Goal: Book appointment/travel/reservation

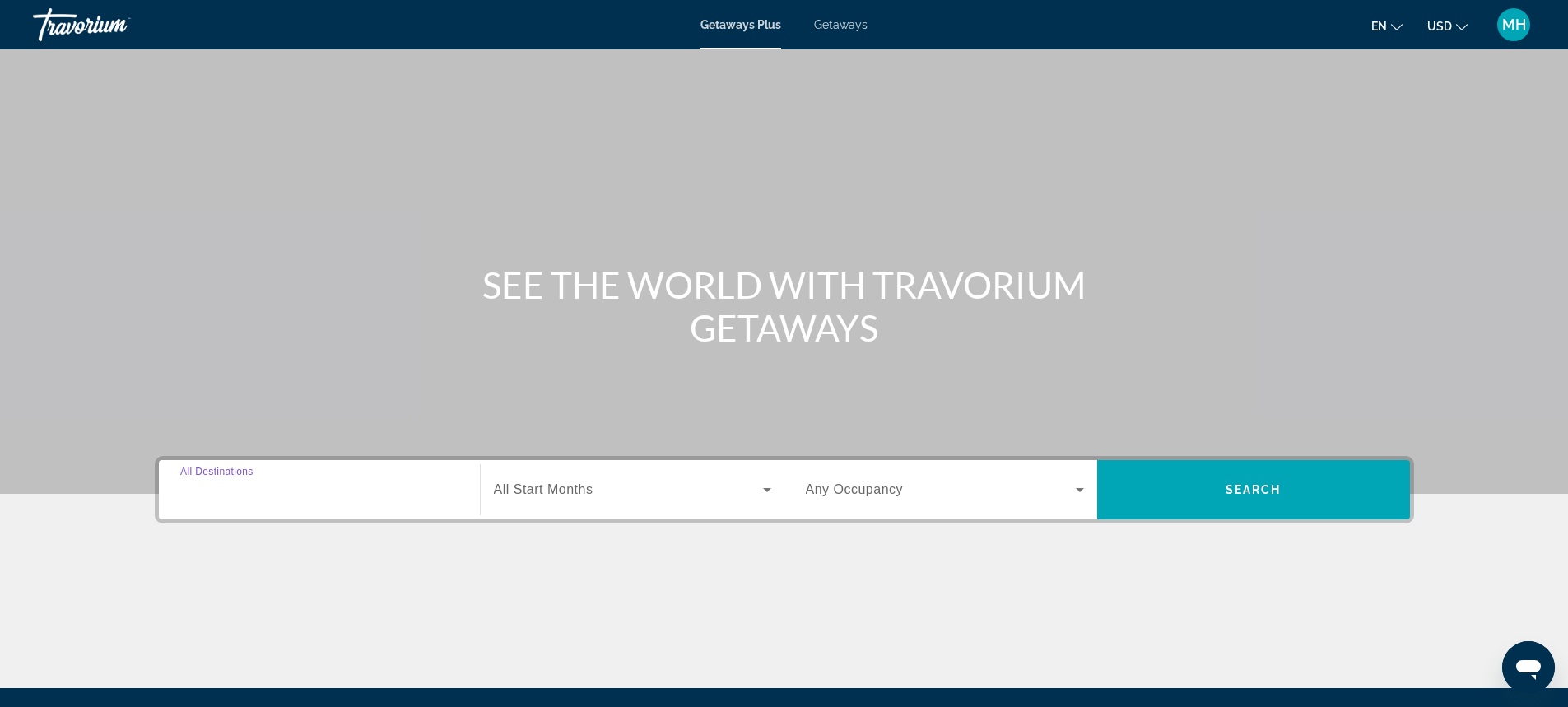
click at [258, 481] on input "Destination All Destinations" at bounding box center [319, 490] width 278 height 20
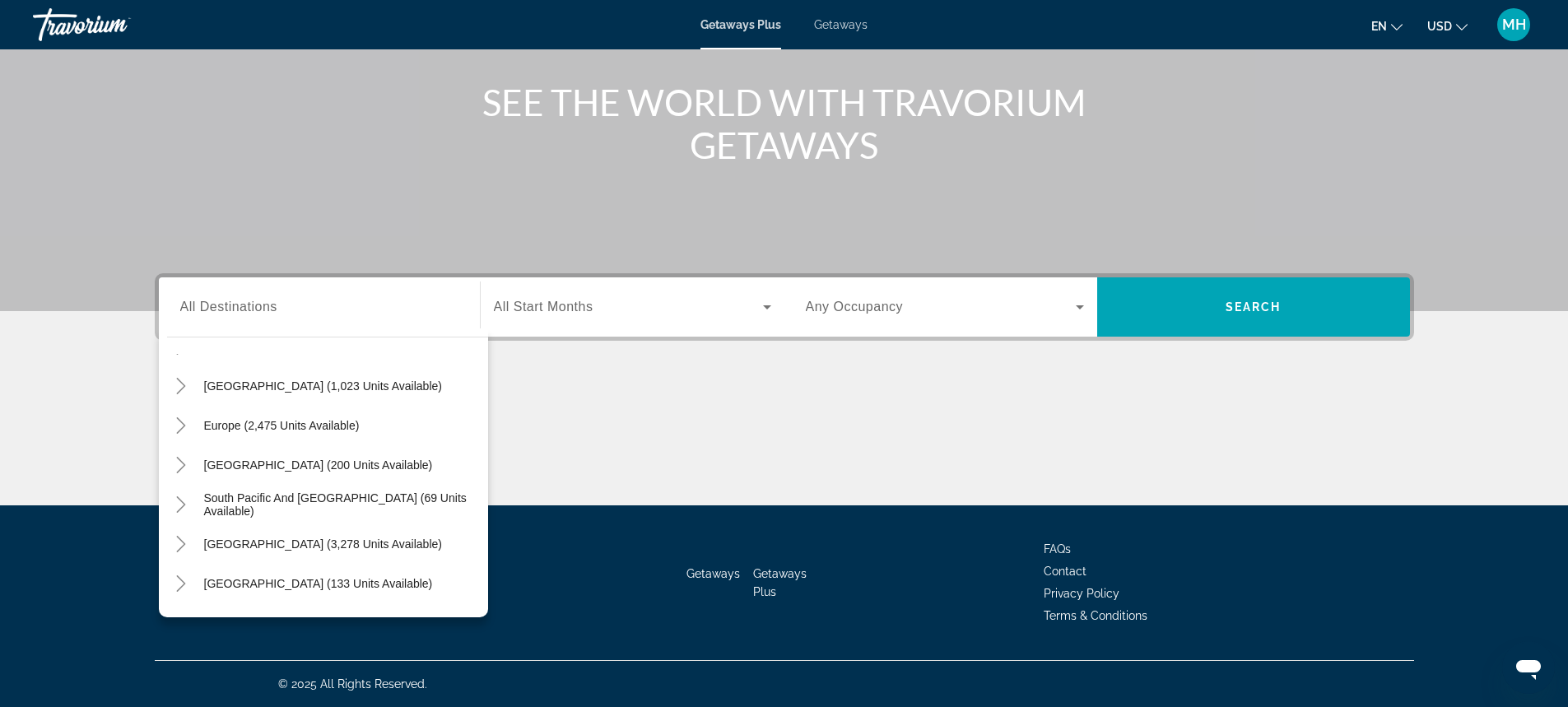
scroll to position [156, 0]
click at [215, 421] on span "Europe (2,475 units available)" at bounding box center [282, 423] width 156 height 13
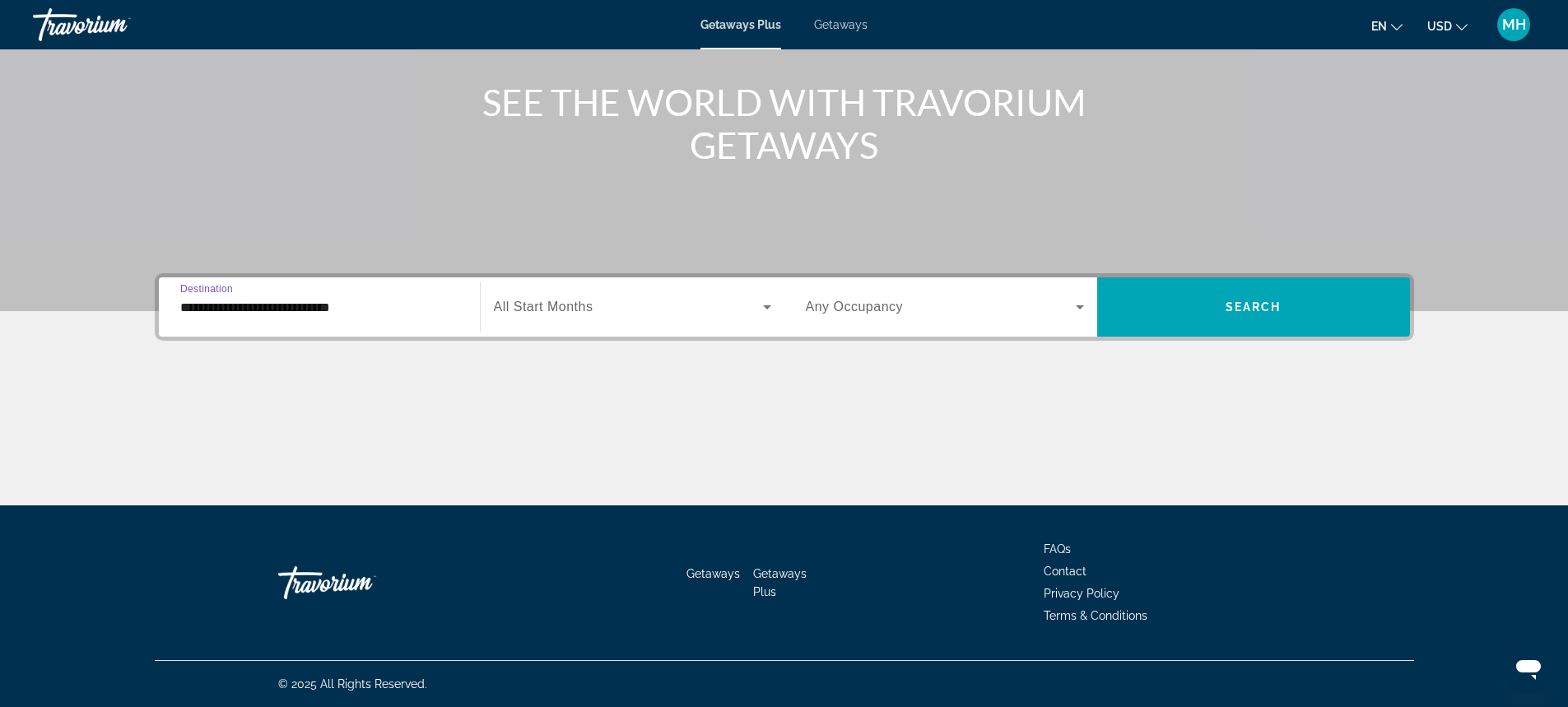
drag, startPoint x: 202, startPoint y: 303, endPoint x: 204, endPoint y: 315, distance: 12.2
click at [203, 304] on input "**********" at bounding box center [319, 308] width 278 height 20
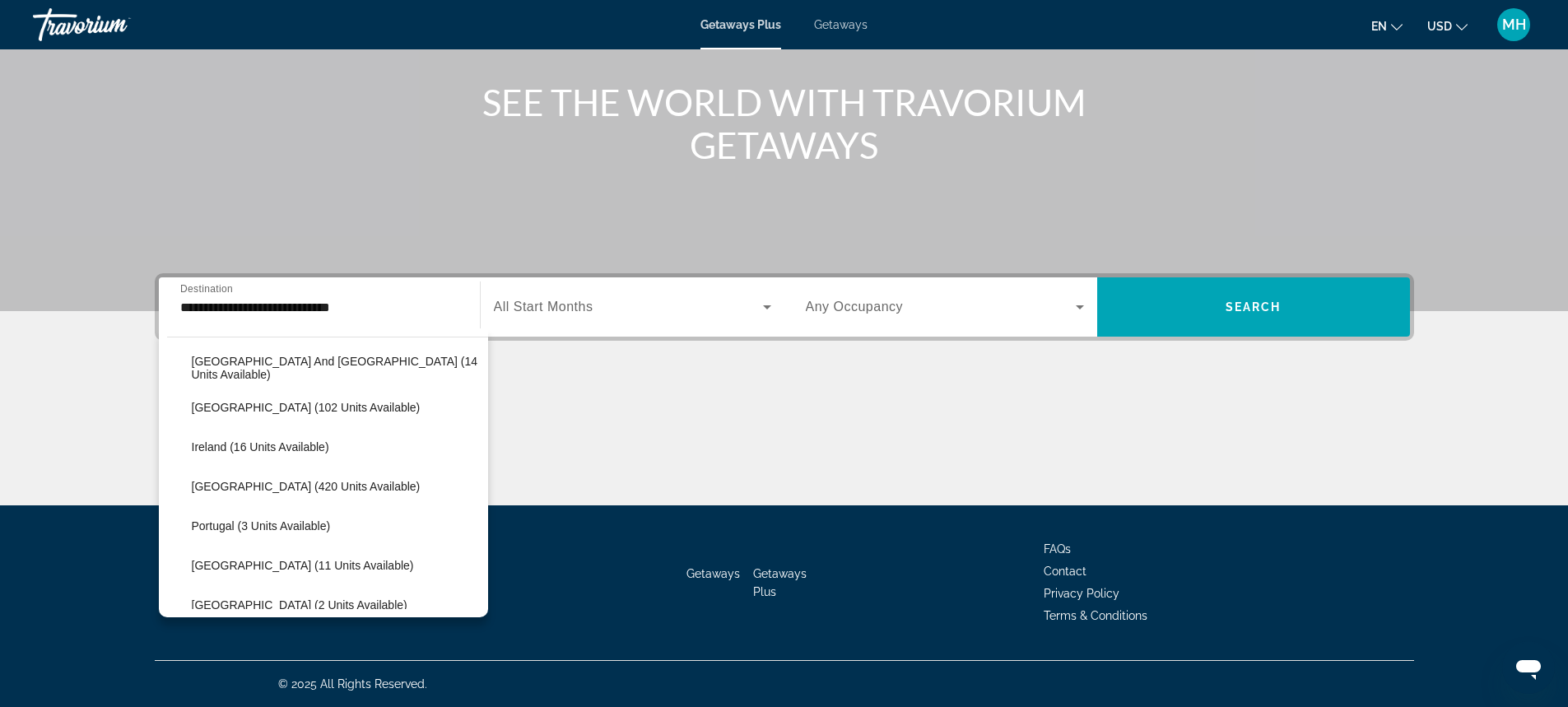
scroll to position [542, 0]
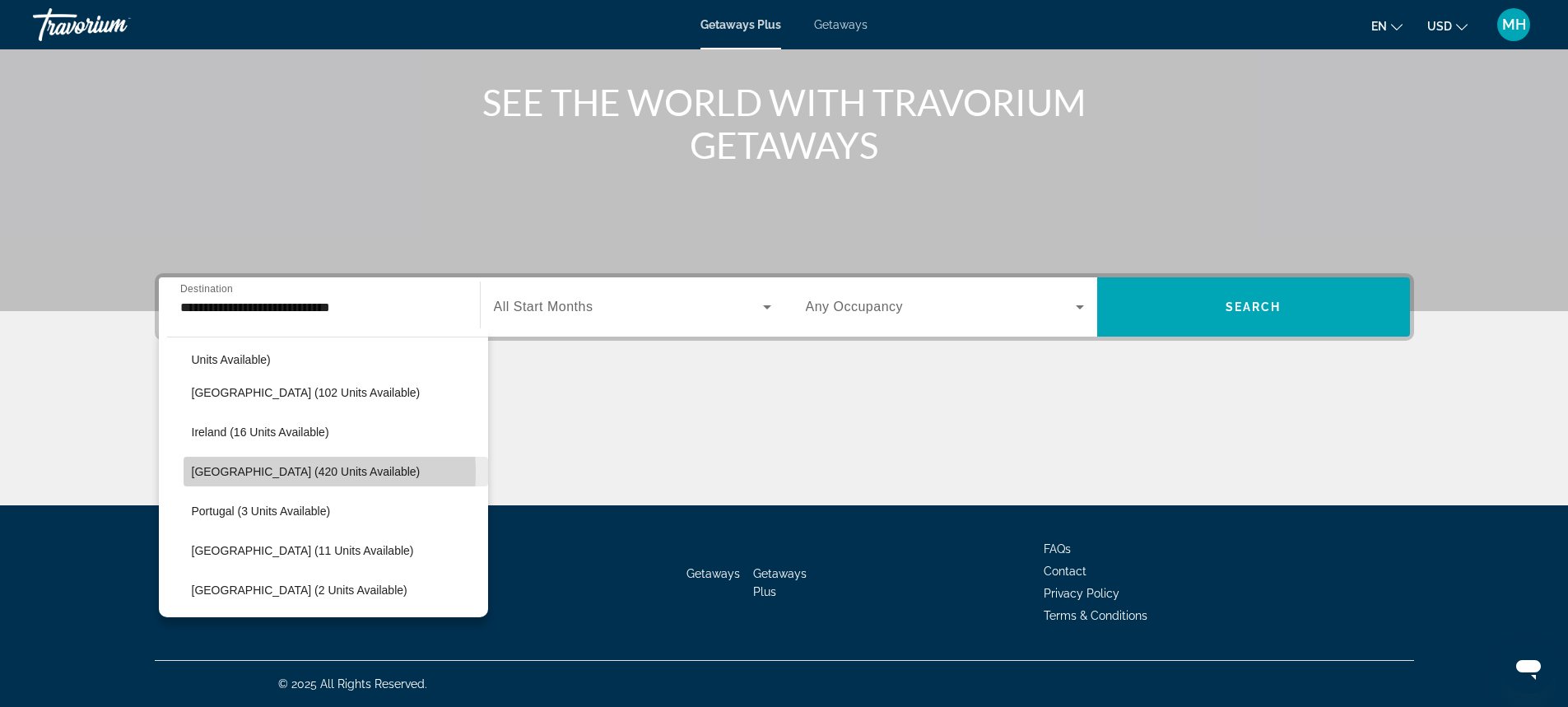
click at [250, 472] on span "[GEOGRAPHIC_DATA] (420 units available)" at bounding box center [306, 471] width 229 height 13
type input "**********"
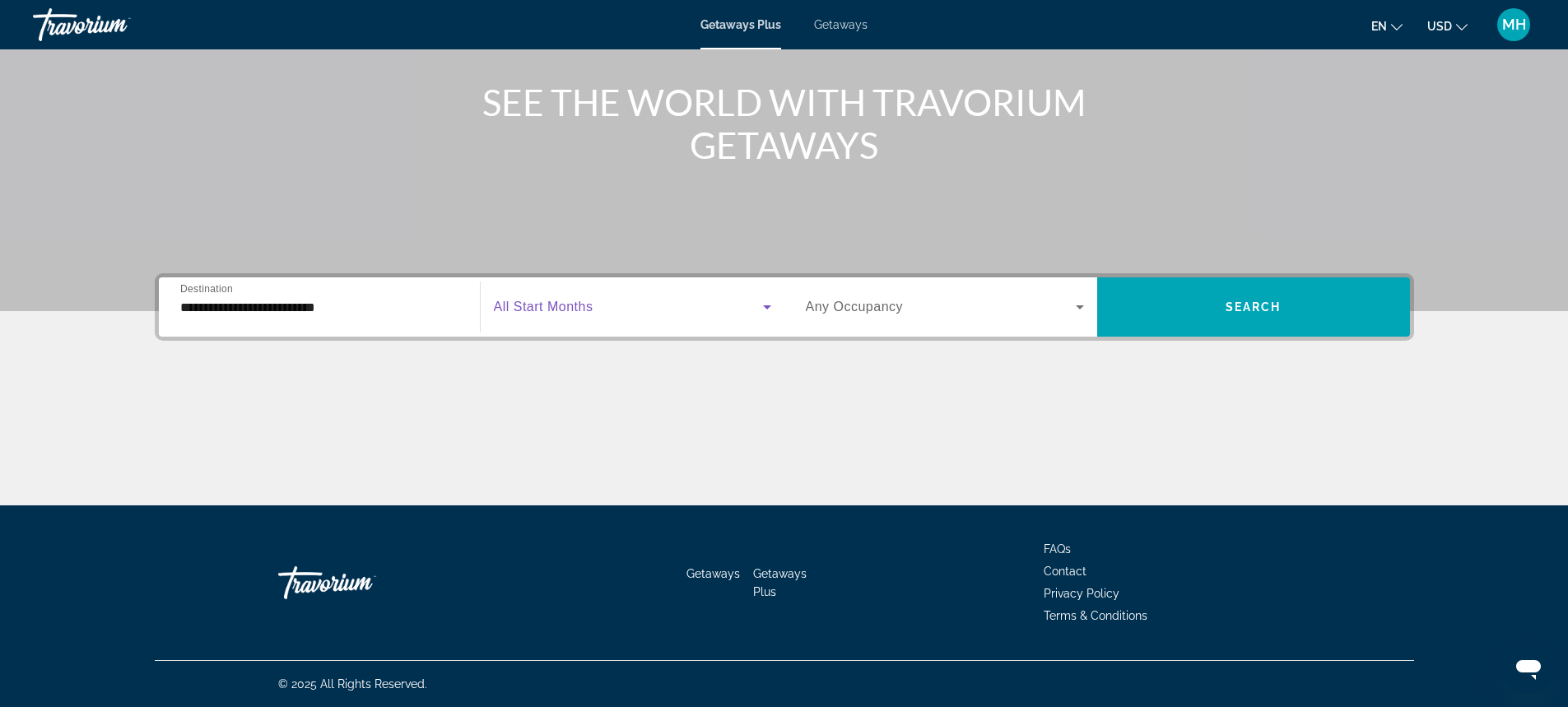
click at [766, 304] on icon "Search widget" at bounding box center [767, 307] width 20 height 20
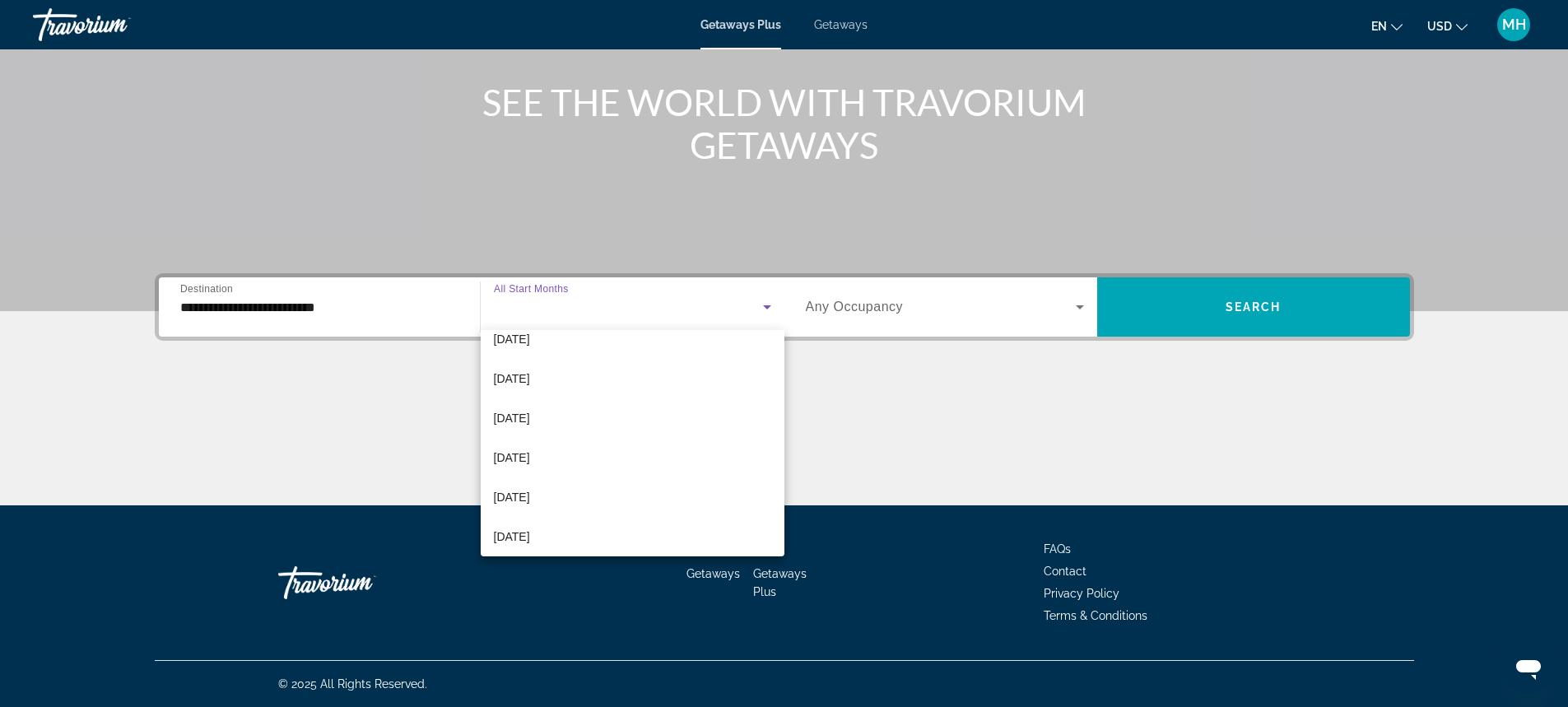
scroll to position [138, 0]
click at [530, 490] on span "[DATE]" at bounding box center [512, 494] width 36 height 20
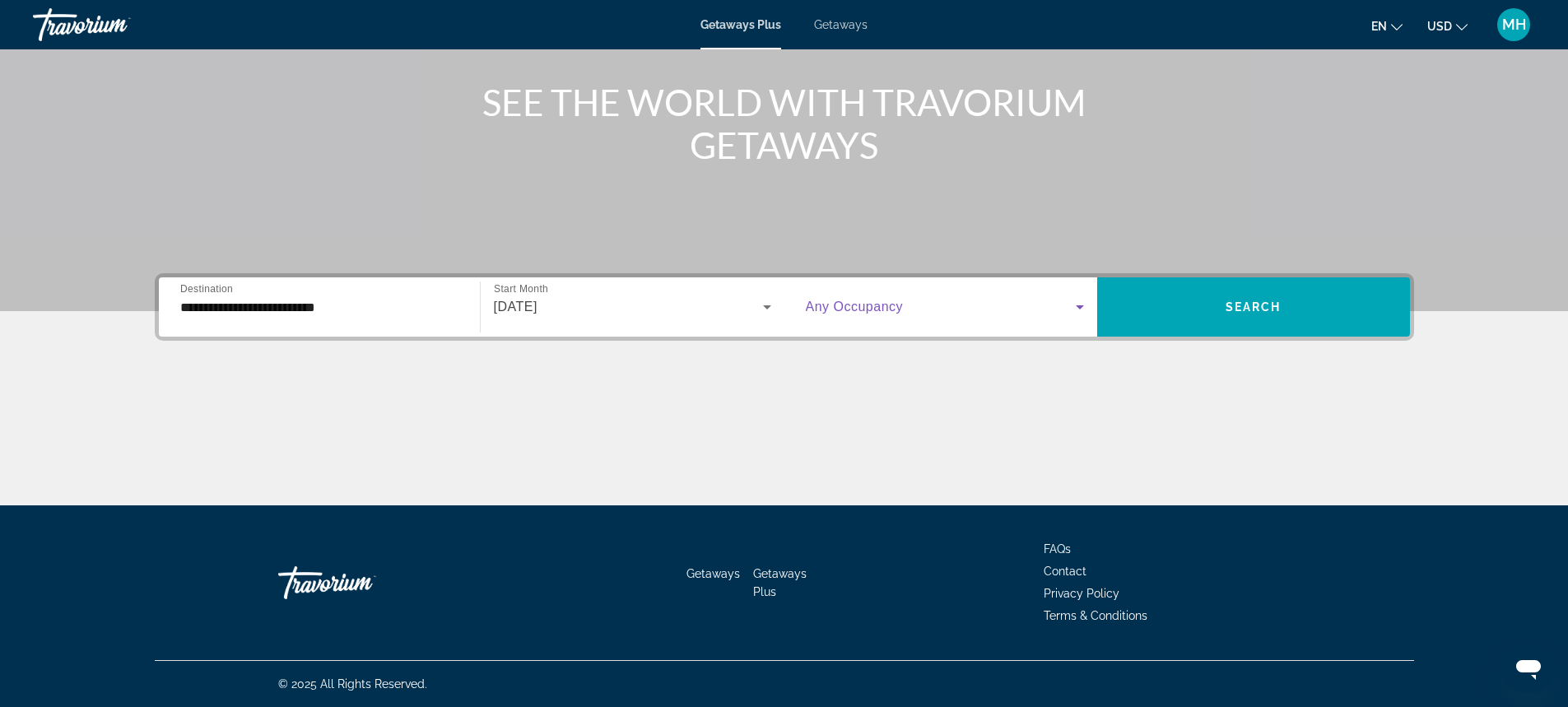
click at [1083, 305] on icon "Search widget" at bounding box center [1080, 307] width 9 height 4
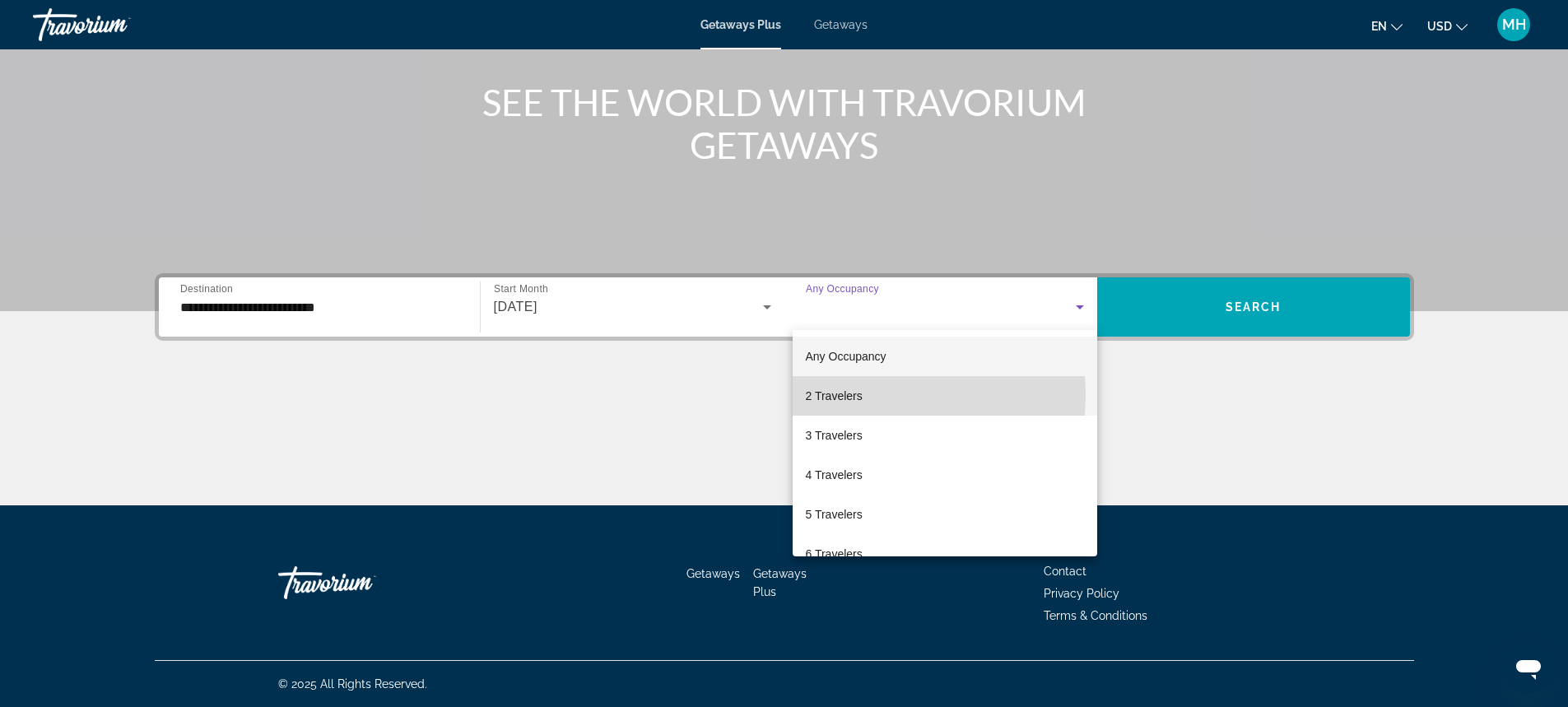
click at [848, 394] on span "2 Travelers" at bounding box center [835, 395] width 57 height 20
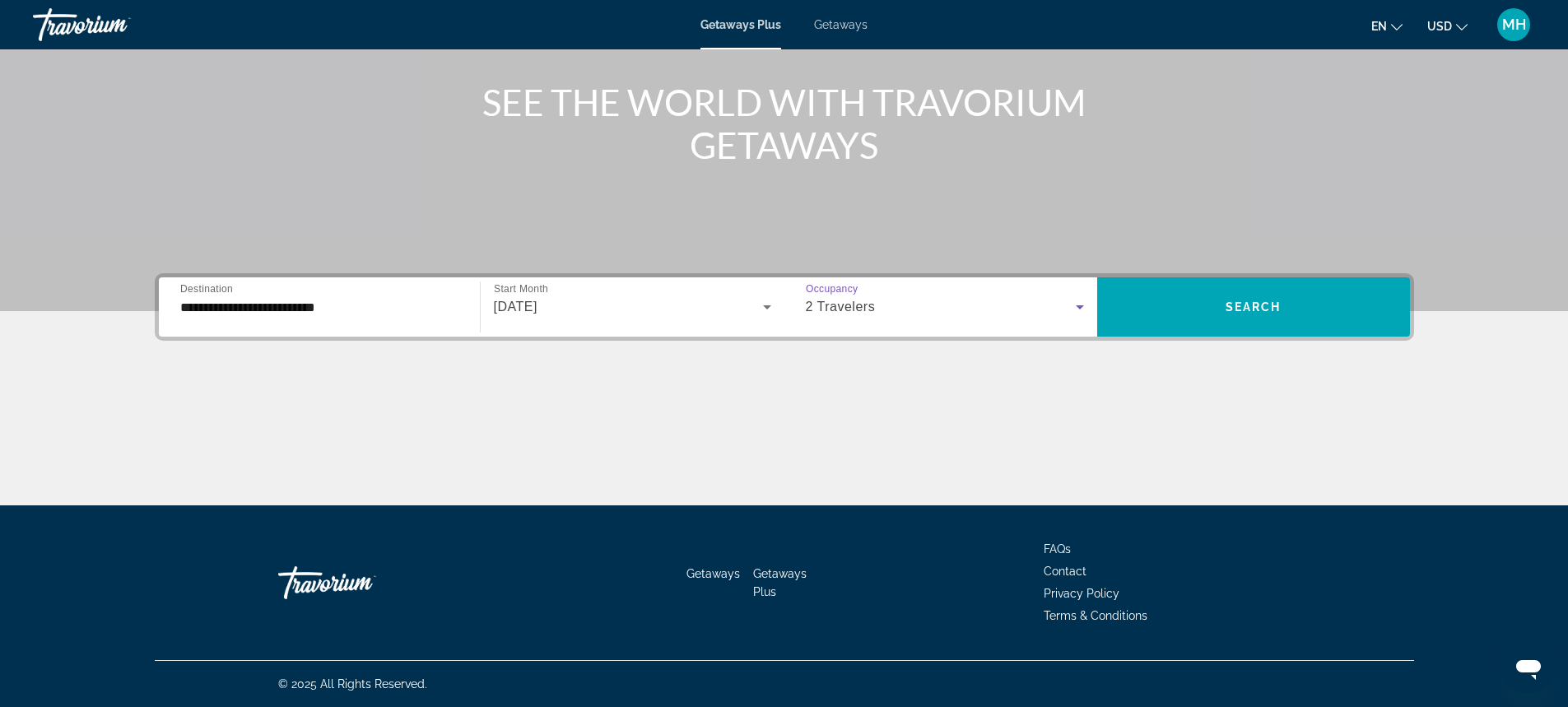
click at [1073, 305] on icon "Search widget" at bounding box center [1079, 307] width 20 height 20
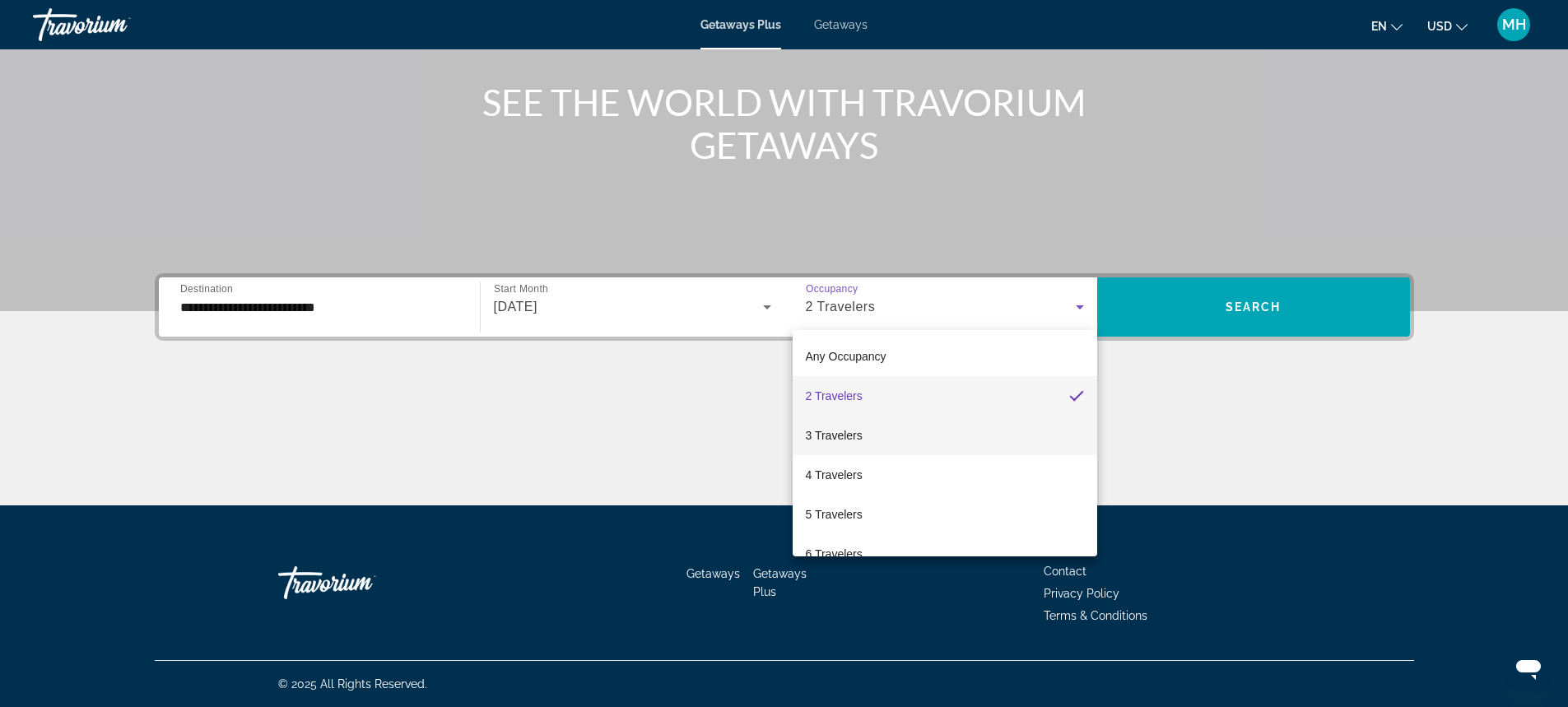
click at [854, 436] on span "3 Travelers" at bounding box center [835, 435] width 57 height 20
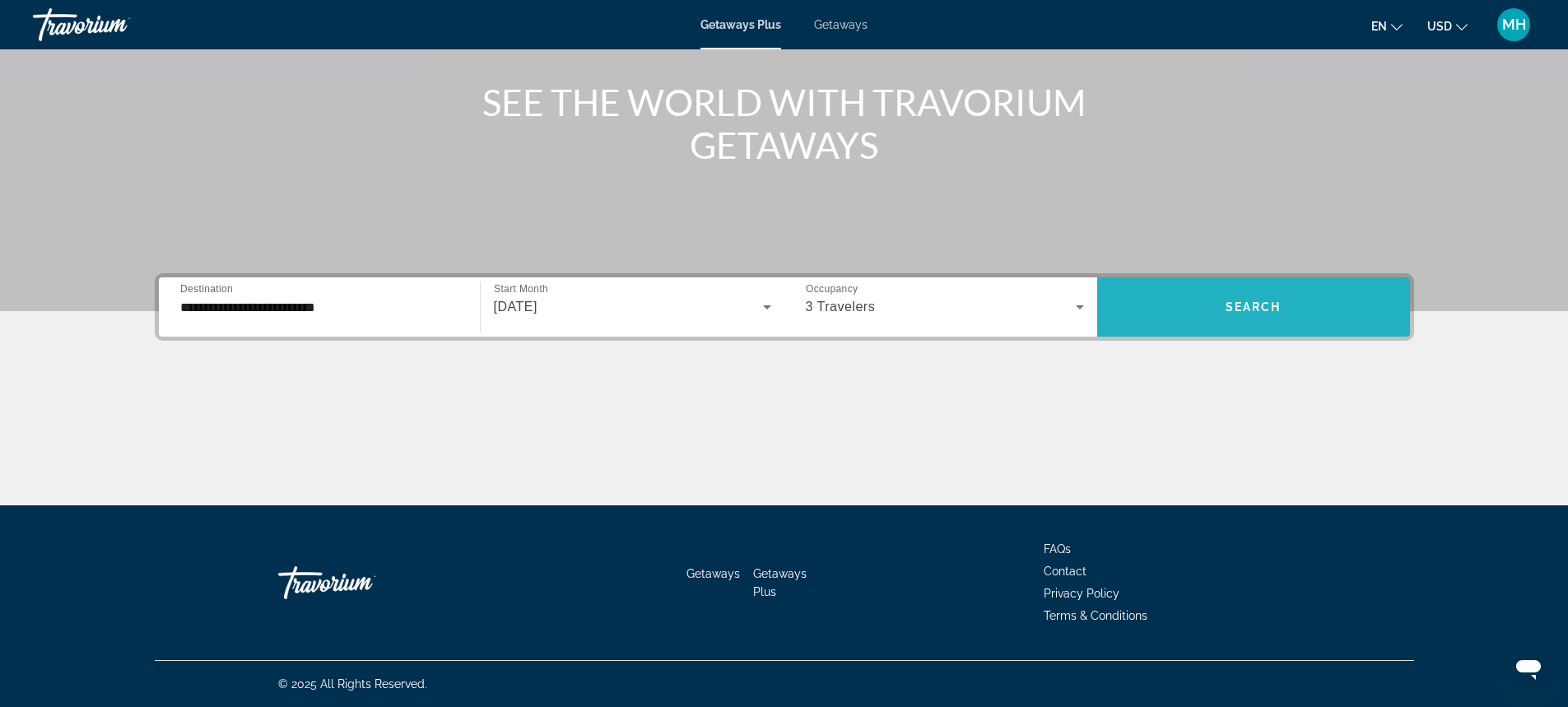
click at [1249, 303] on span "Search" at bounding box center [1253, 306] width 56 height 13
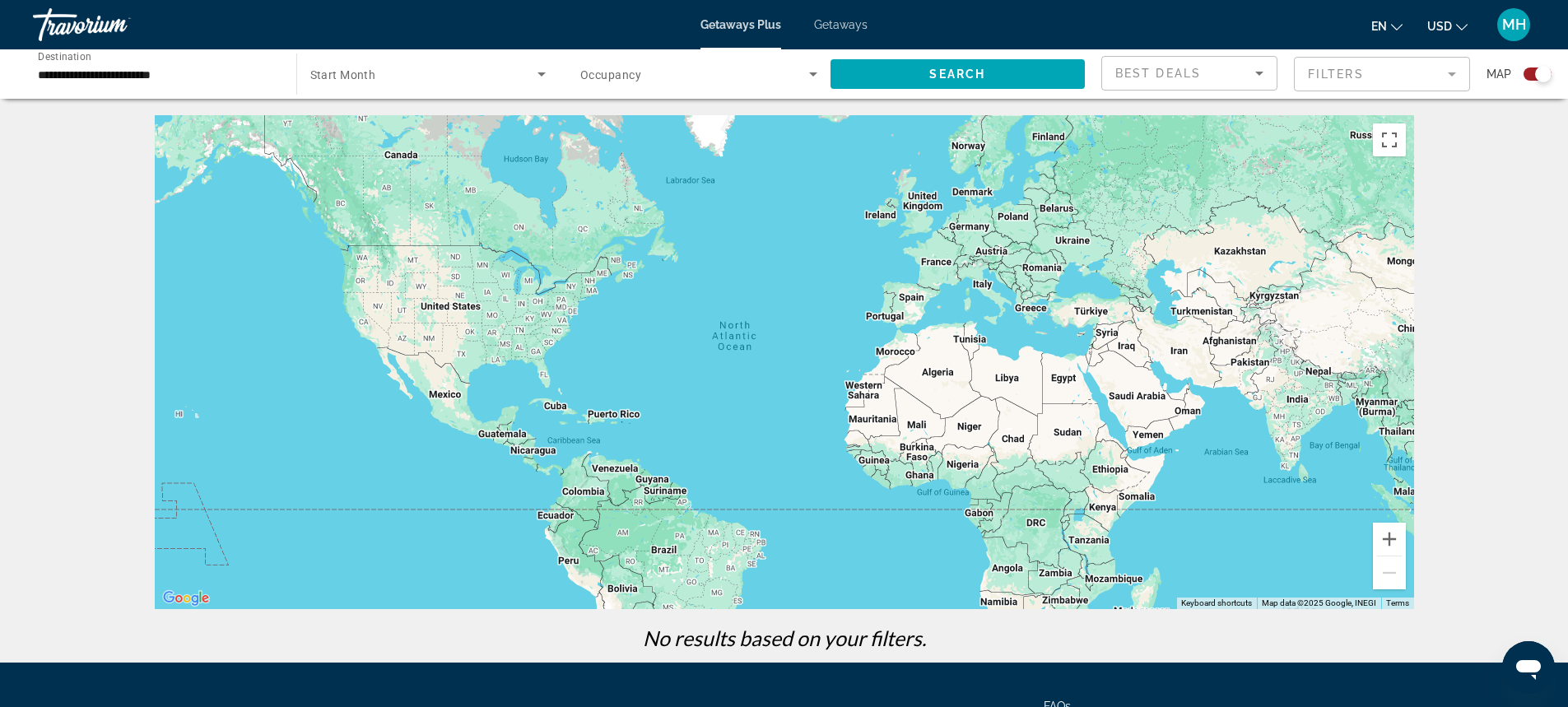
click at [982, 289] on div "Main content" at bounding box center [784, 361] width 1259 height 494
click at [541, 73] on icon "Search widget" at bounding box center [542, 74] width 9 height 4
click at [369, 118] on span "All Start Months" at bounding box center [350, 123] width 82 height 13
click at [810, 73] on icon "Search widget" at bounding box center [814, 74] width 9 height 4
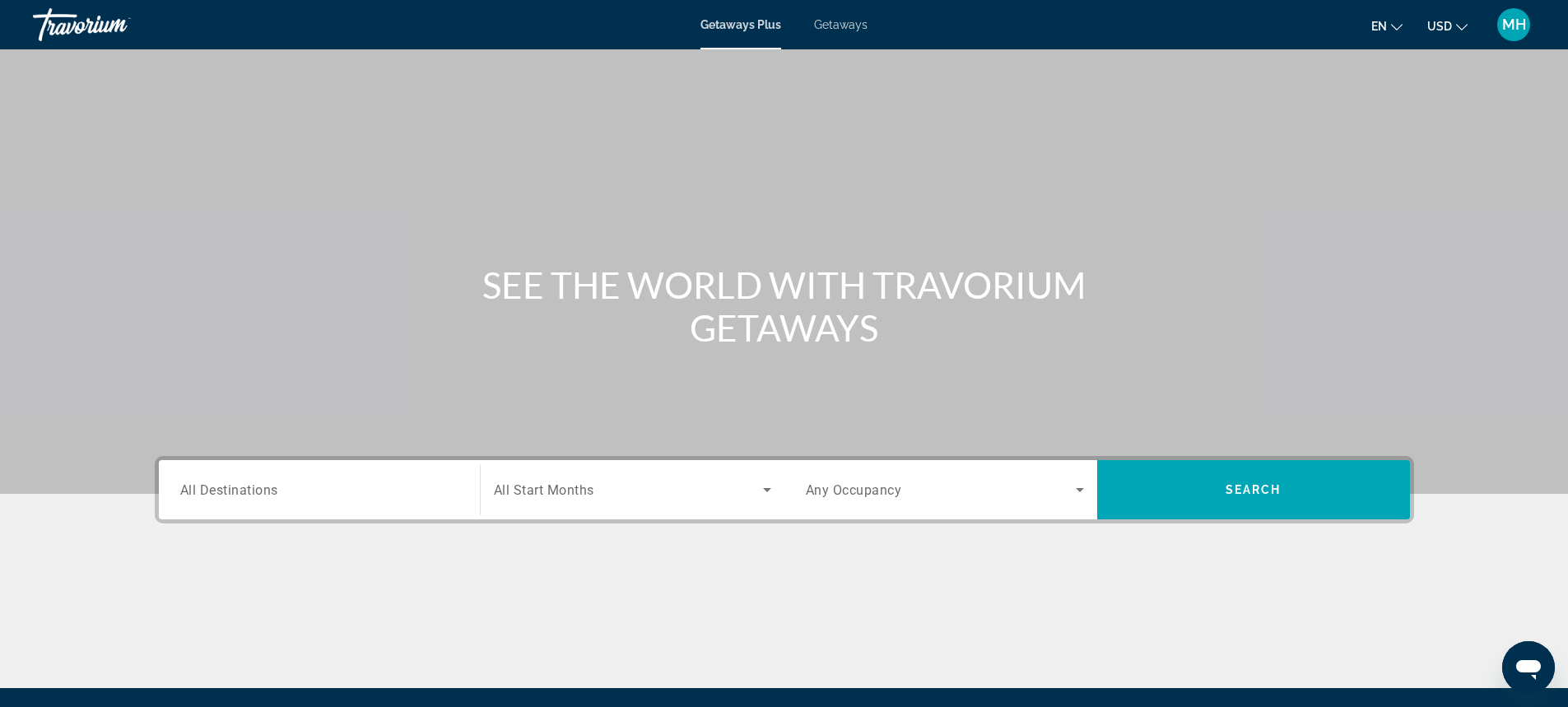
click at [224, 486] on span "All Destinations" at bounding box center [228, 489] width 98 height 16
click at [224, 486] on input "Destination All Destinations" at bounding box center [319, 490] width 278 height 20
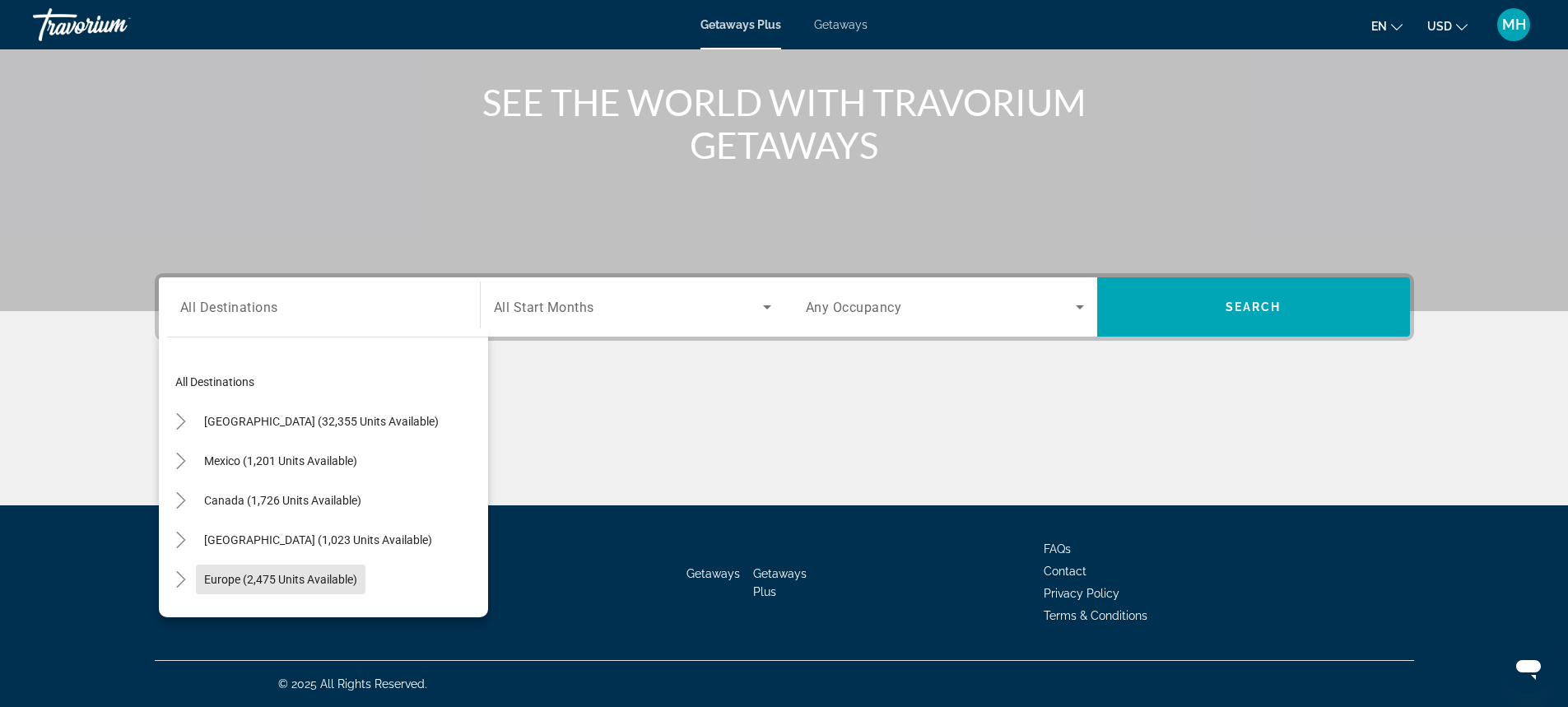
click at [239, 576] on span "Europe (2,475 units available)" at bounding box center [280, 578] width 153 height 13
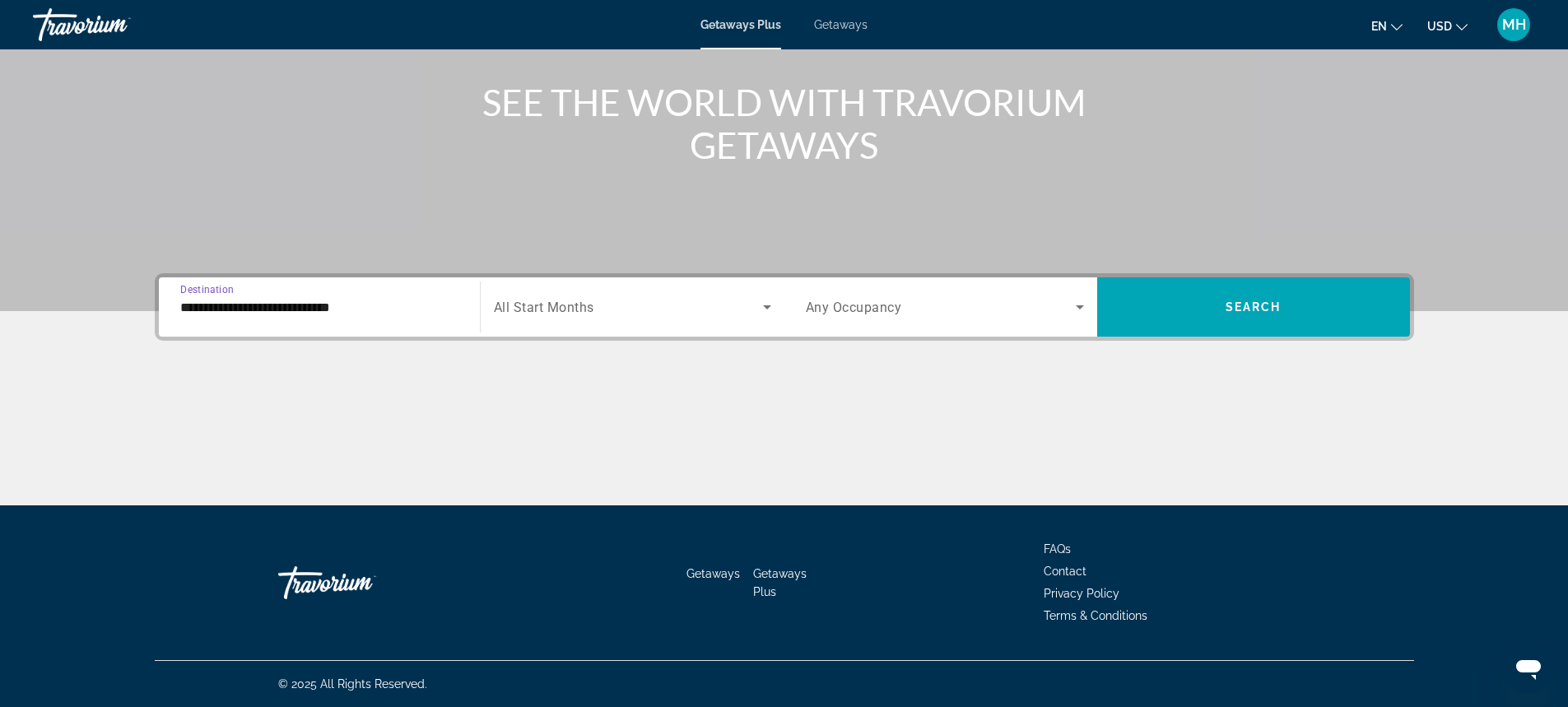
click at [446, 311] on input "**********" at bounding box center [319, 308] width 278 height 20
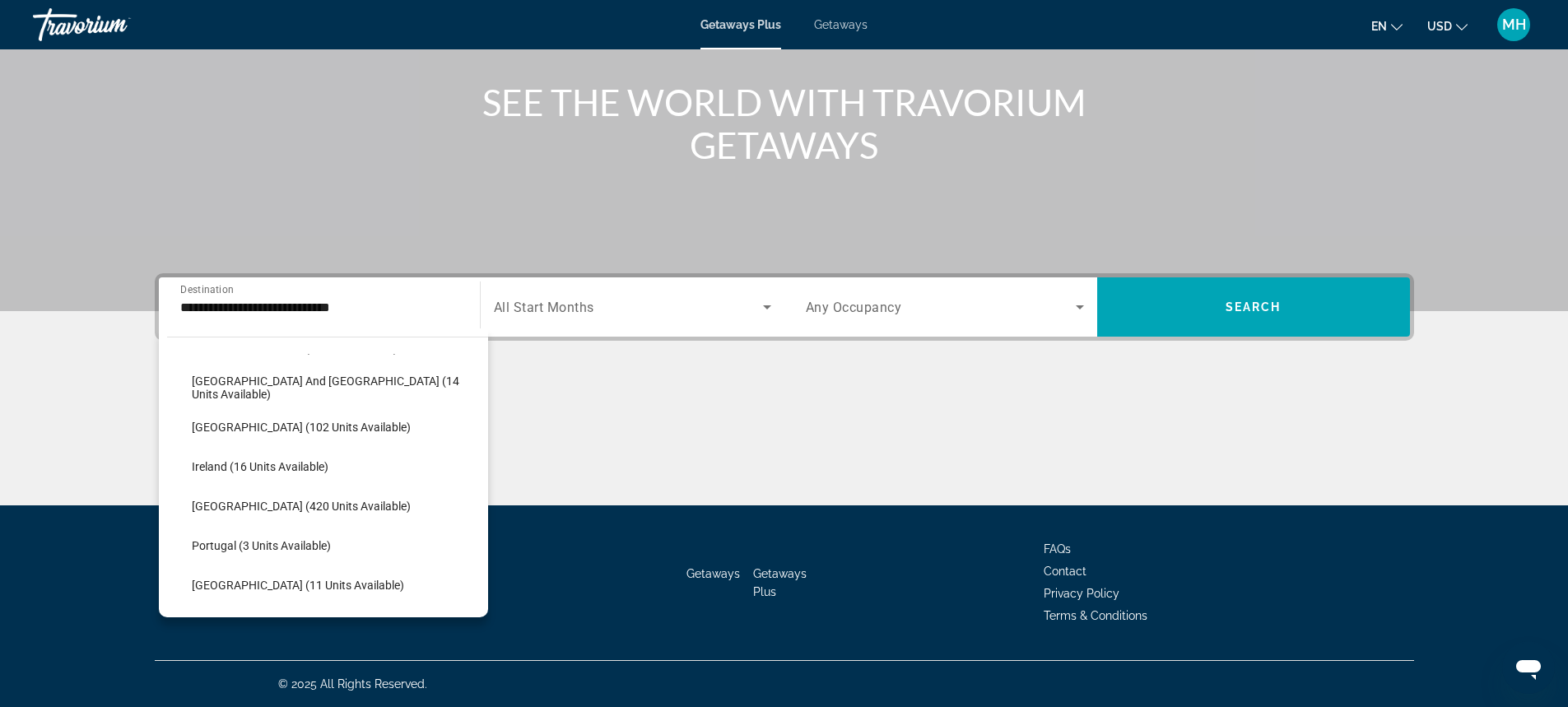
scroll to position [513, 0]
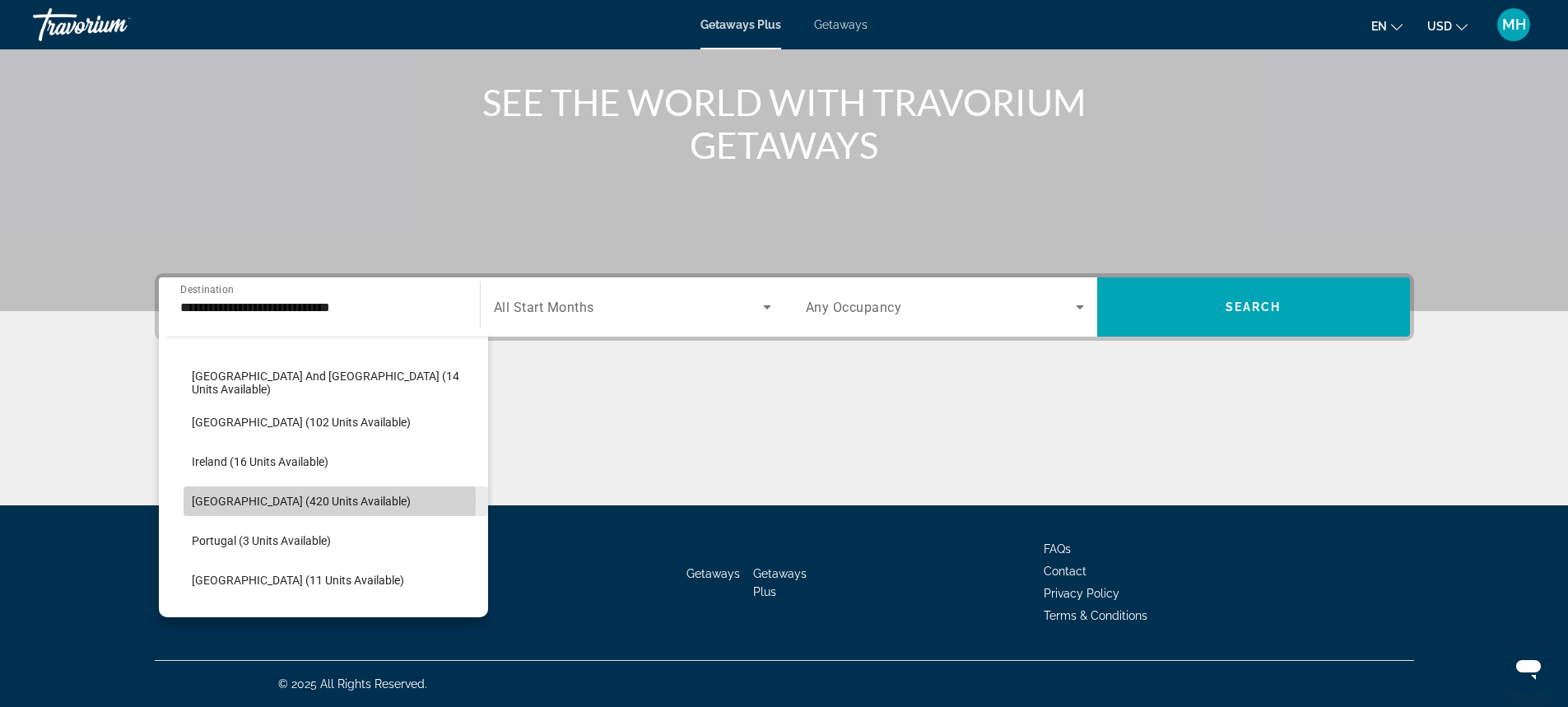
click at [285, 500] on span "[GEOGRAPHIC_DATA] (420 units available)" at bounding box center [301, 500] width 219 height 13
type input "**********"
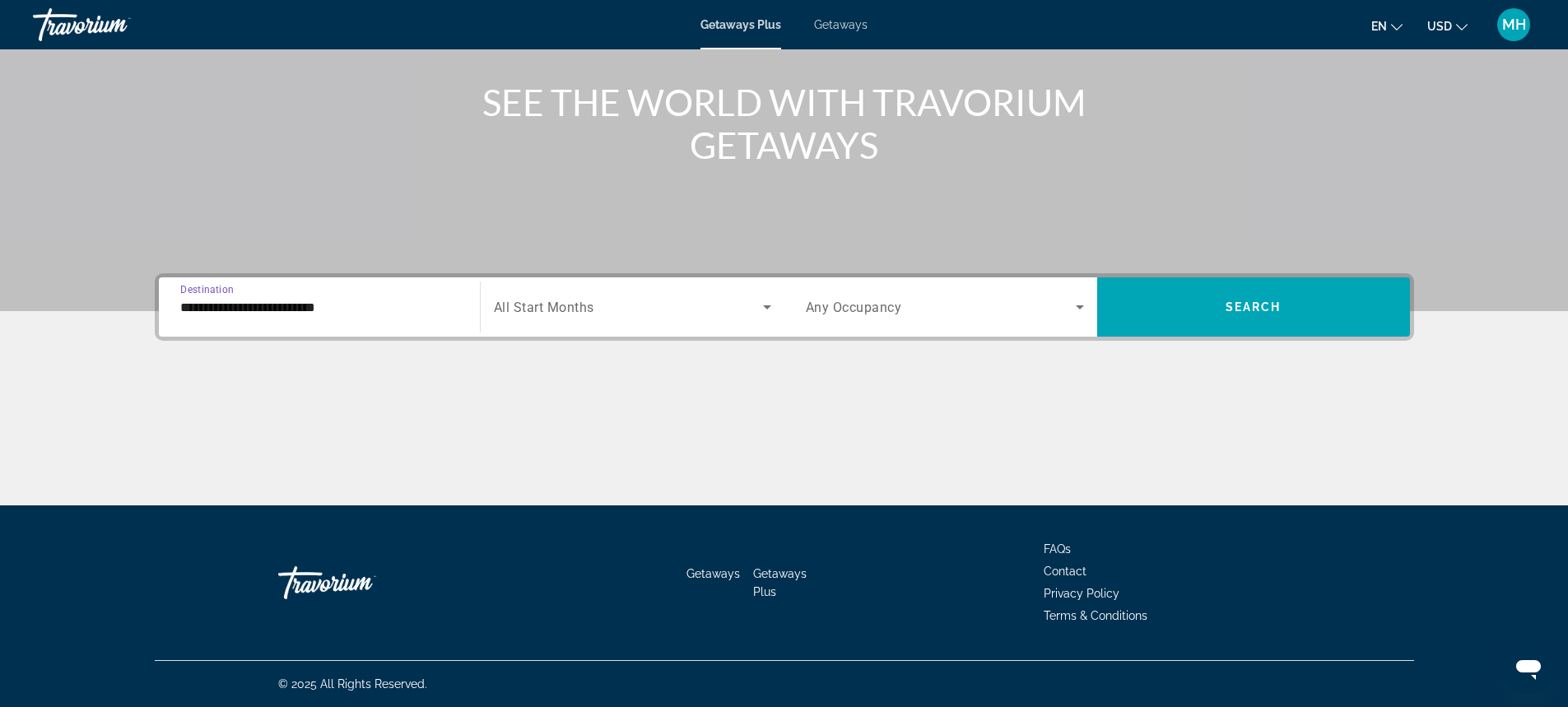
click at [765, 305] on icon "Search widget" at bounding box center [767, 307] width 9 height 4
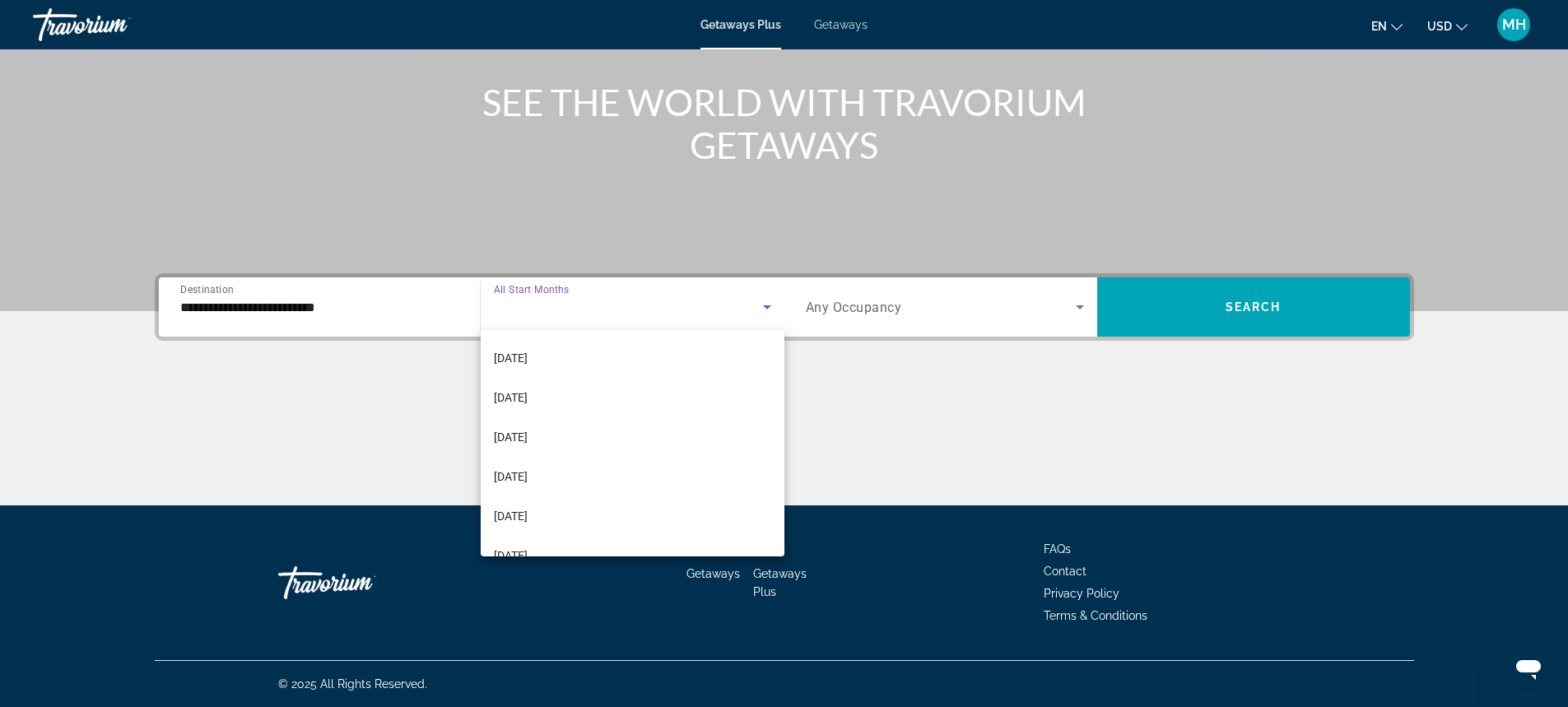
scroll to position [124, 0]
click at [528, 507] on span "[DATE]" at bounding box center [510, 509] width 34 height 20
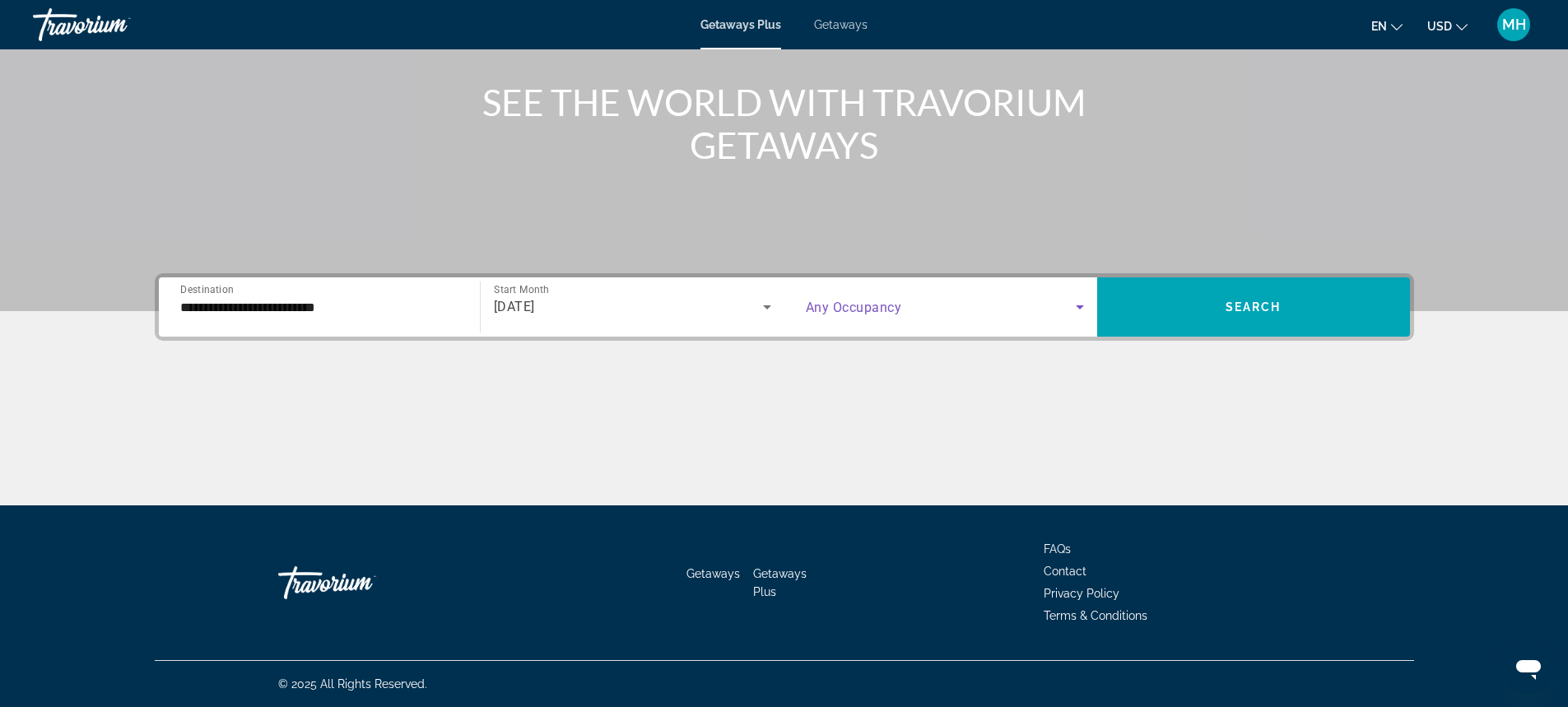
click at [1080, 306] on icon "Search widget" at bounding box center [1080, 307] width 9 height 4
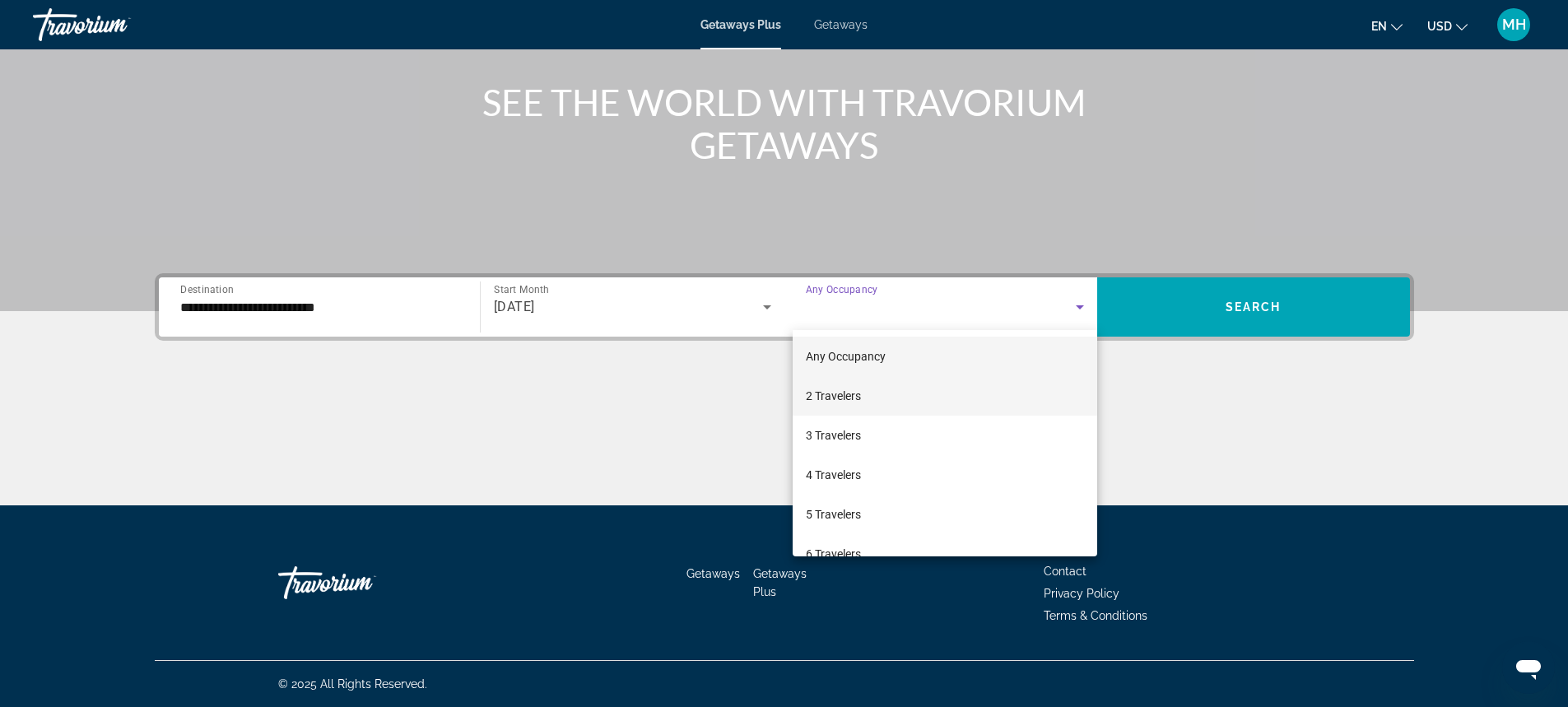
click at [854, 393] on span "2 Travelers" at bounding box center [834, 395] width 55 height 20
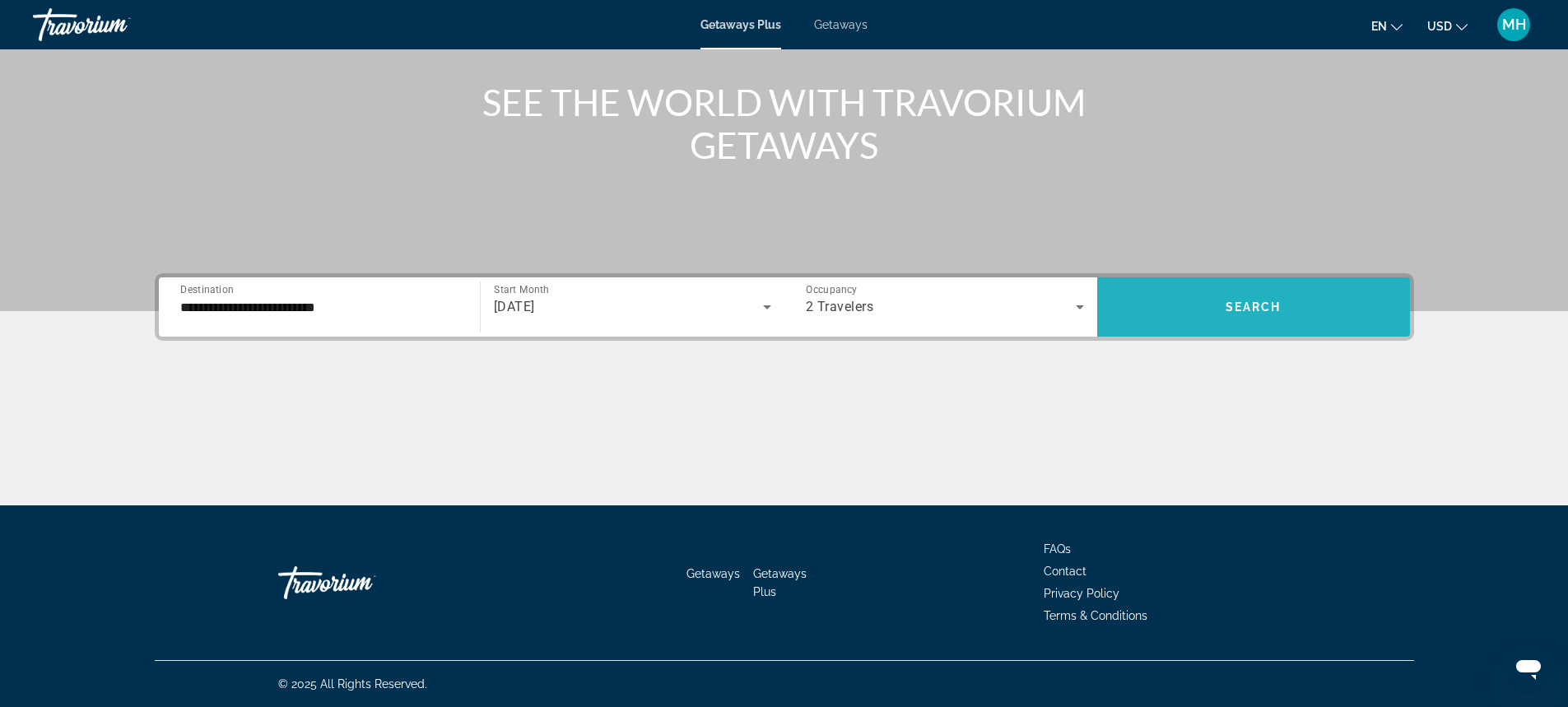
click at [1241, 304] on span "Search" at bounding box center [1253, 306] width 56 height 13
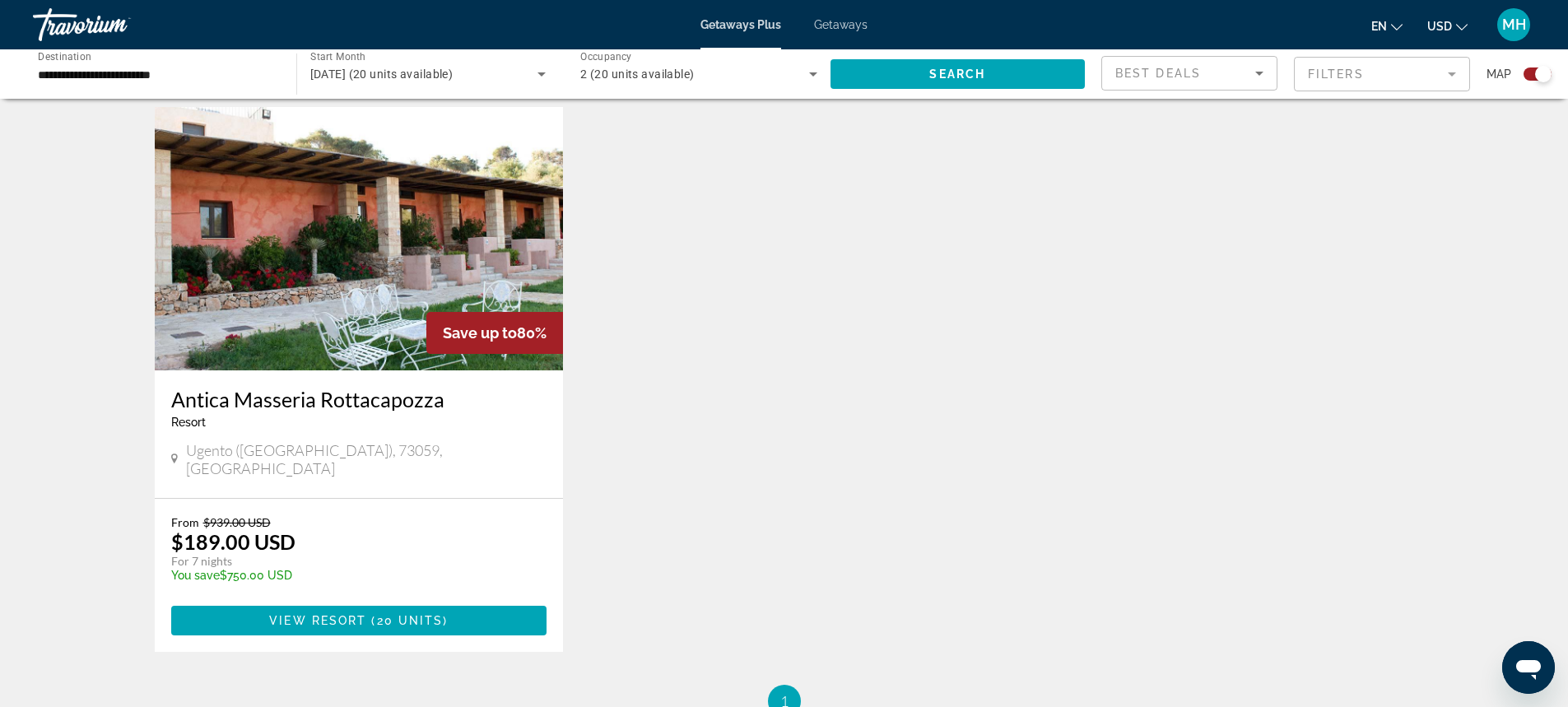
scroll to position [554, 0]
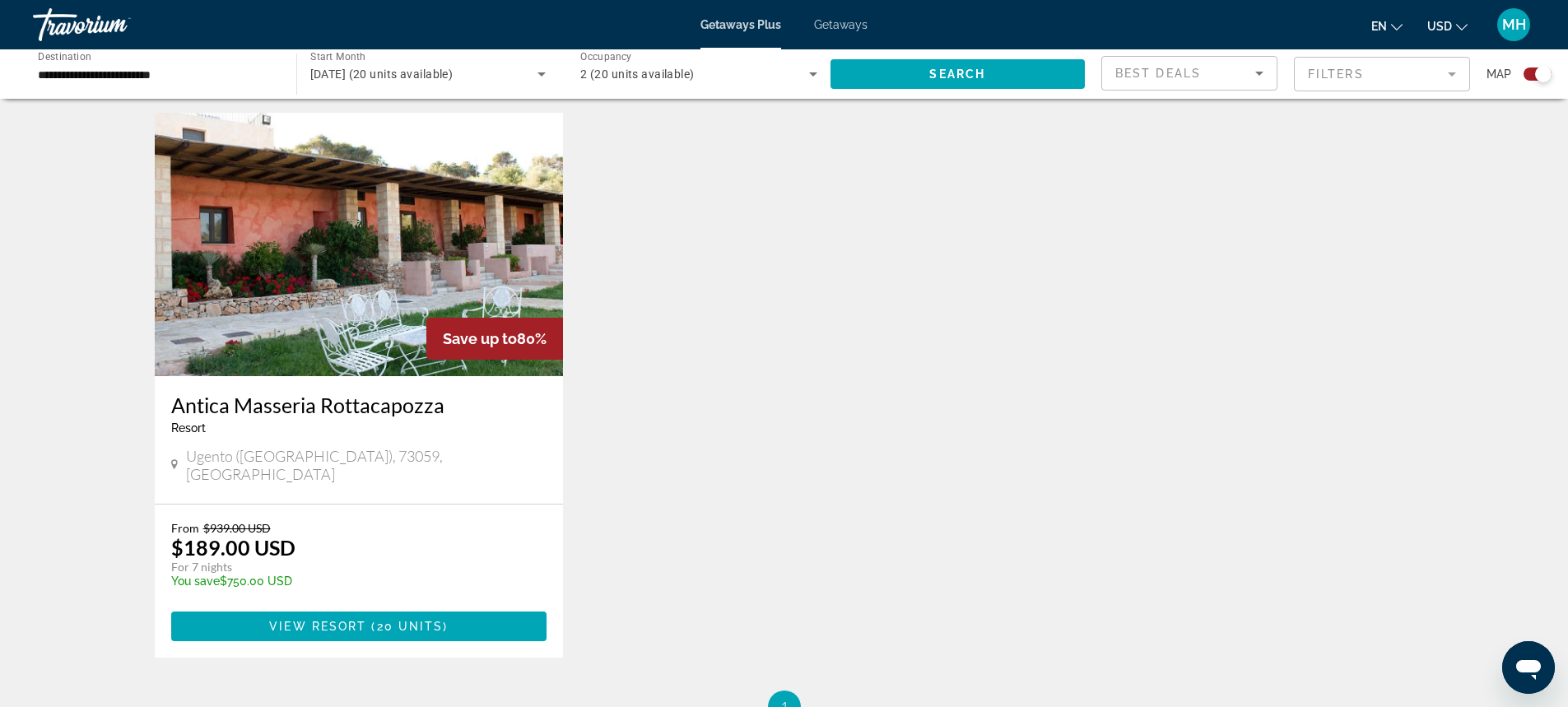
click at [1454, 71] on mat-form-field "Filters" at bounding box center [1382, 74] width 176 height 35
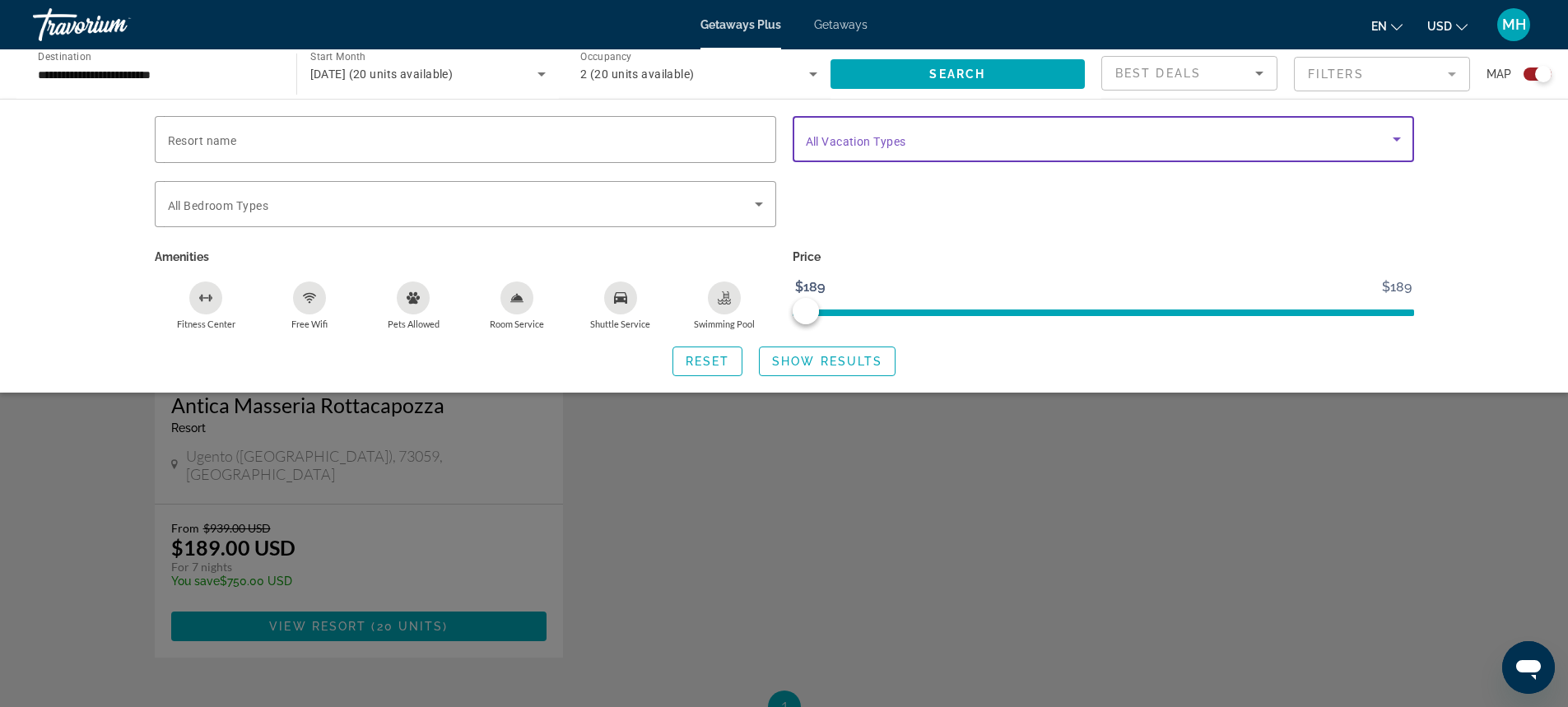
click at [1396, 139] on icon "Search widget" at bounding box center [1397, 139] width 9 height 4
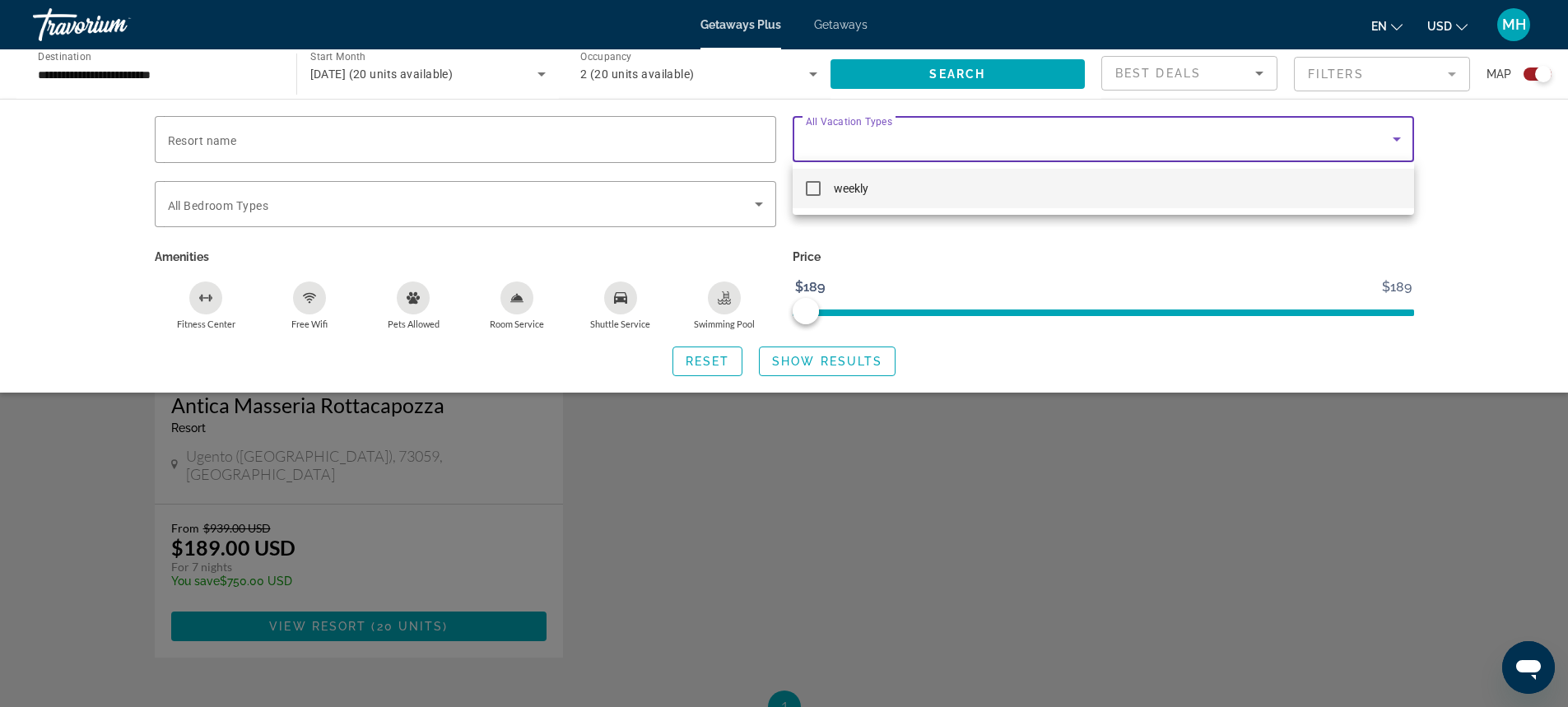
click at [1496, 207] on div at bounding box center [784, 354] width 1568 height 707
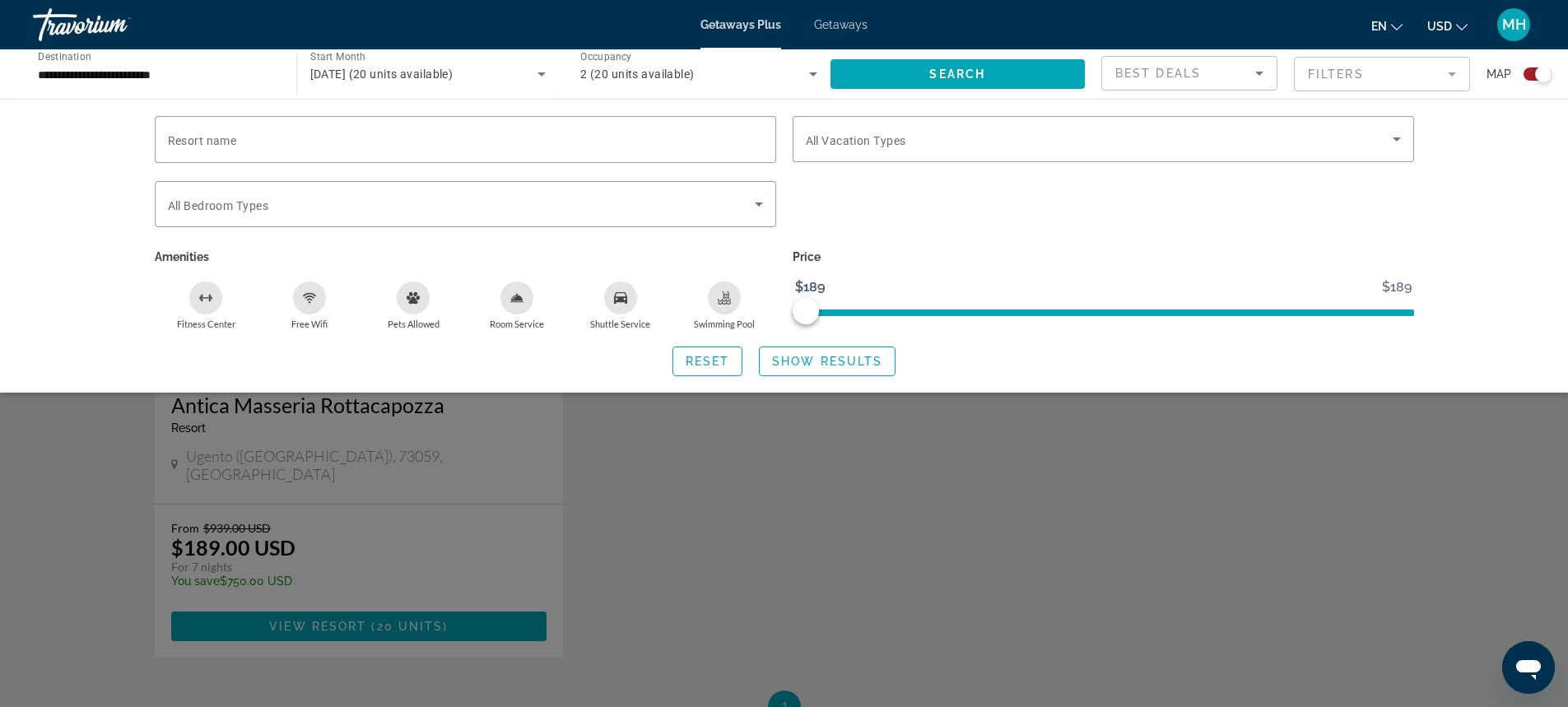
click at [195, 459] on div "Search widget" at bounding box center [784, 477] width 1568 height 460
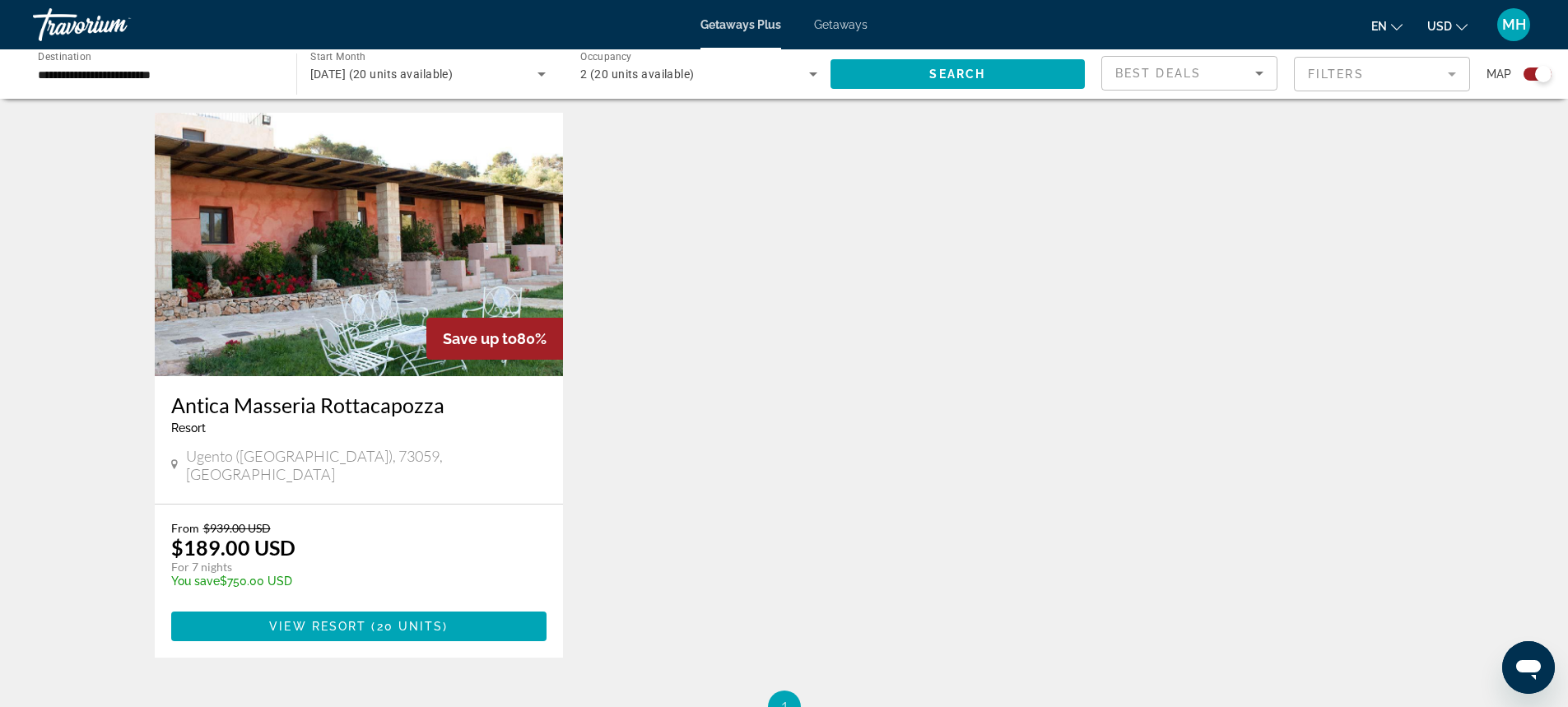
click at [175, 457] on icon "Main content" at bounding box center [175, 464] width 8 height 15
click at [814, 71] on icon "Search widget" at bounding box center [813, 73] width 20 height 20
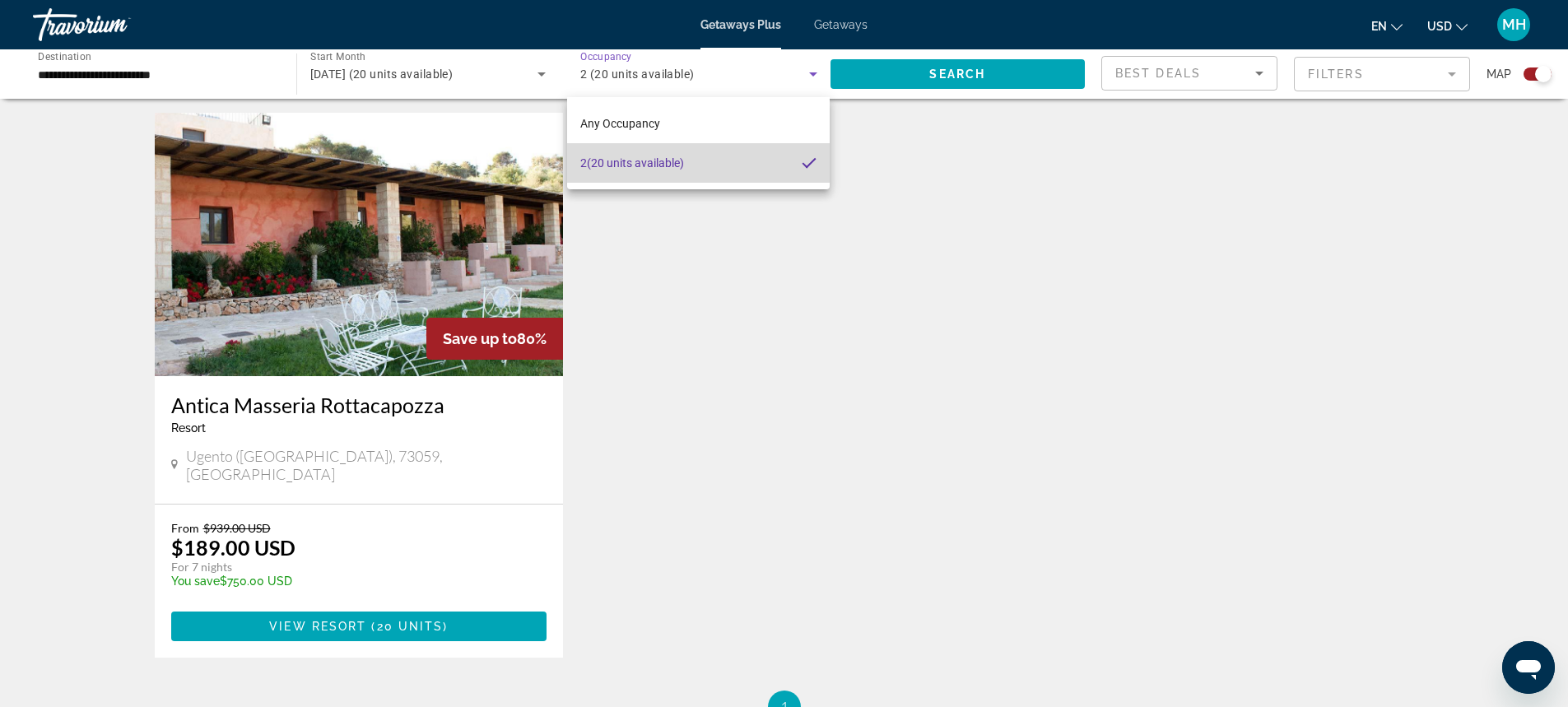
click at [756, 166] on mat-option "2 (20 units available)" at bounding box center [699, 163] width 263 height 40
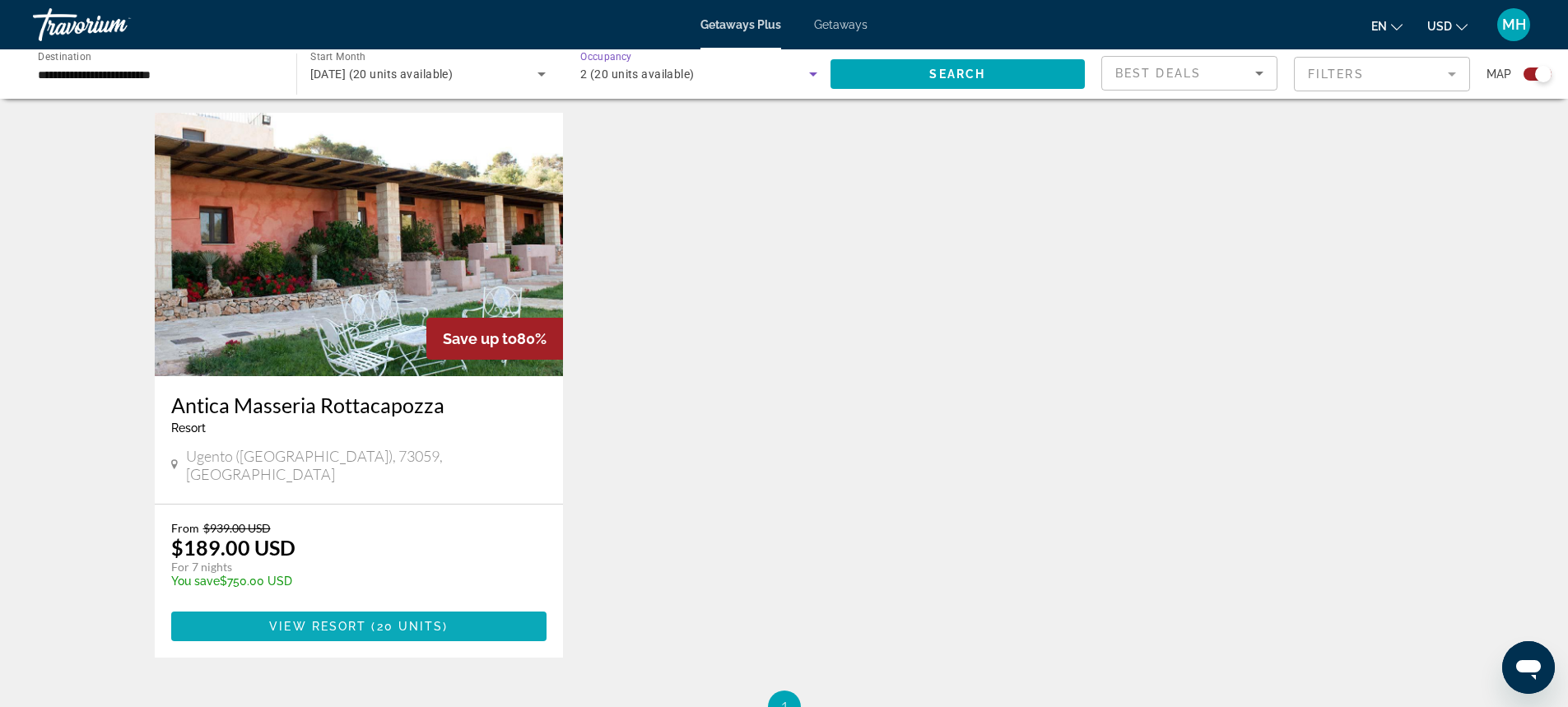
click at [419, 620] on span "20 units" at bounding box center [410, 626] width 67 height 13
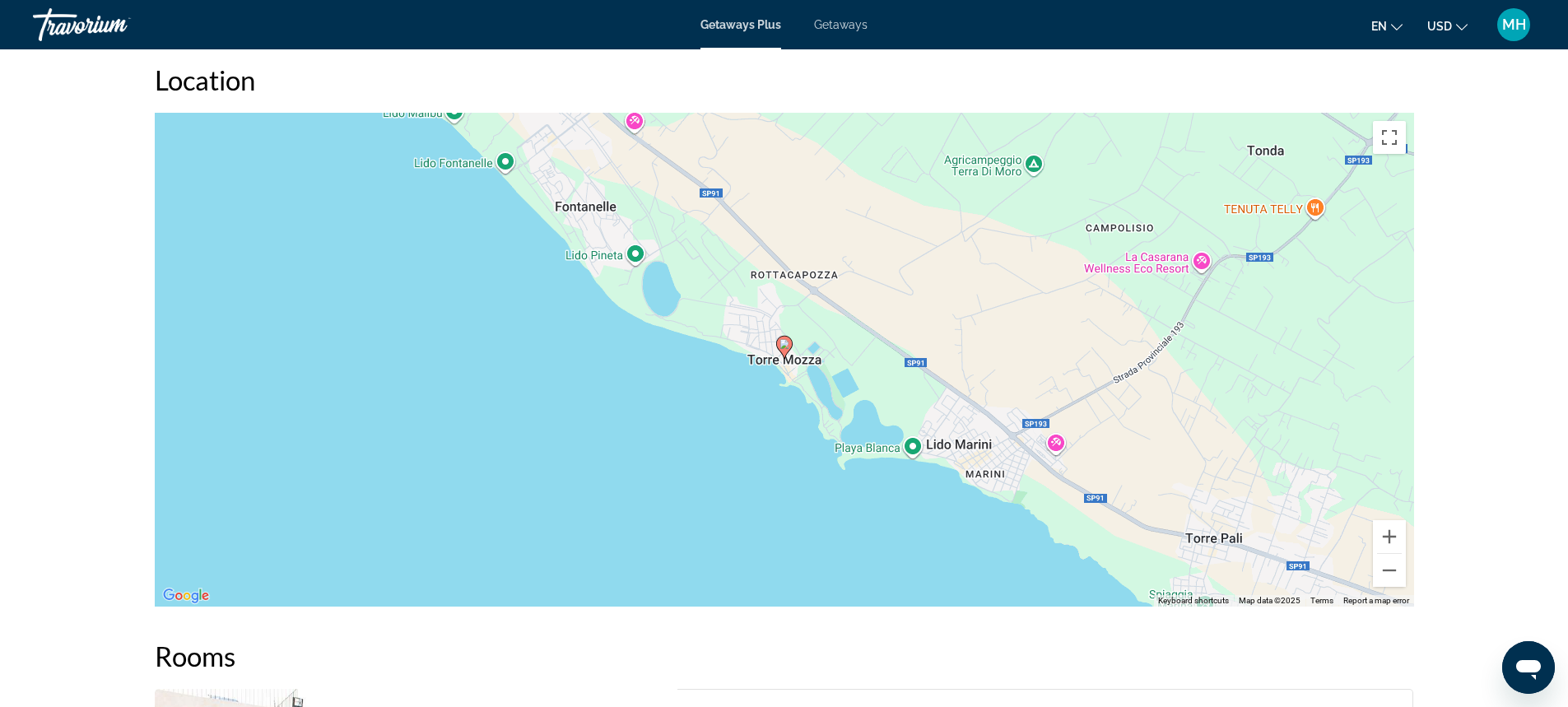
scroll to position [1896, 0]
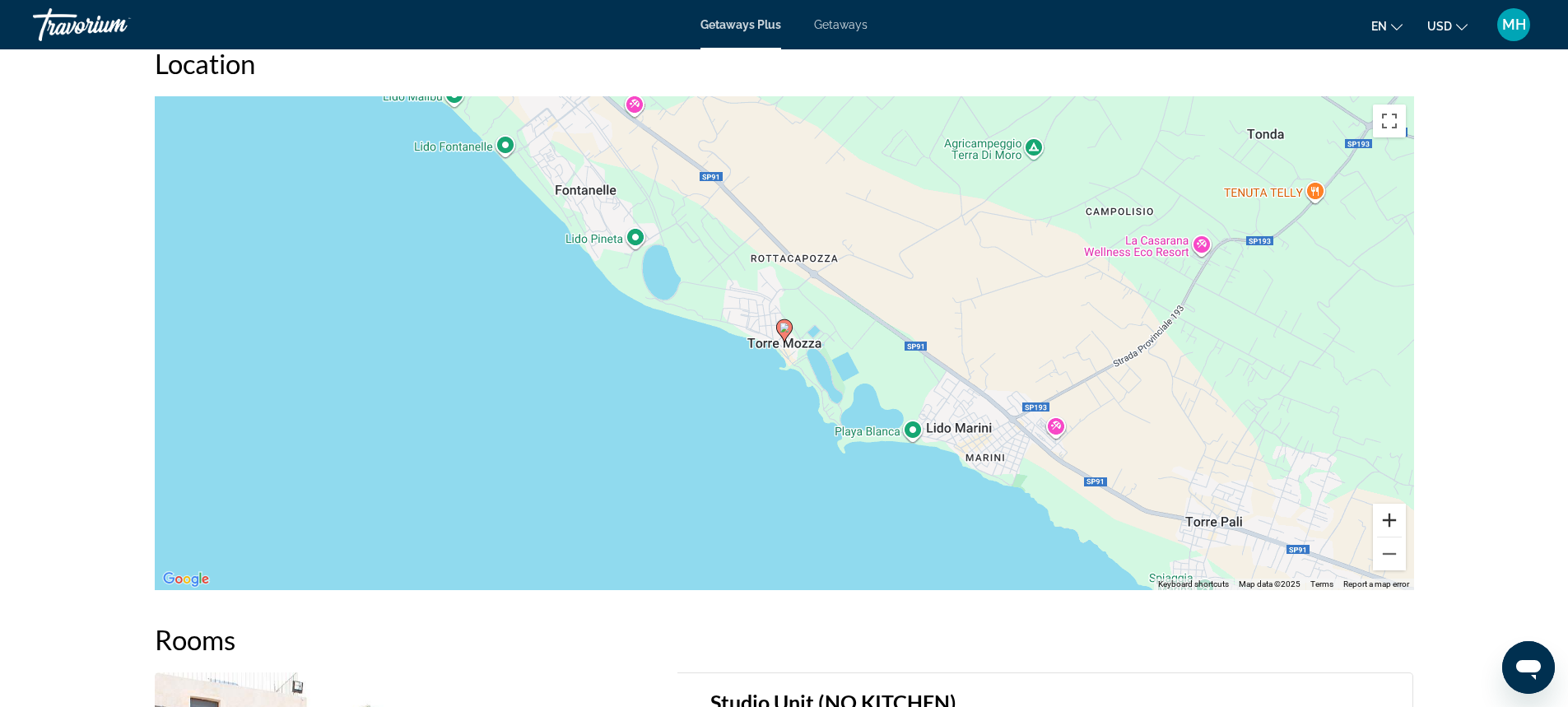
click at [1389, 520] on button "Zoom in" at bounding box center [1390, 520] width 33 height 33
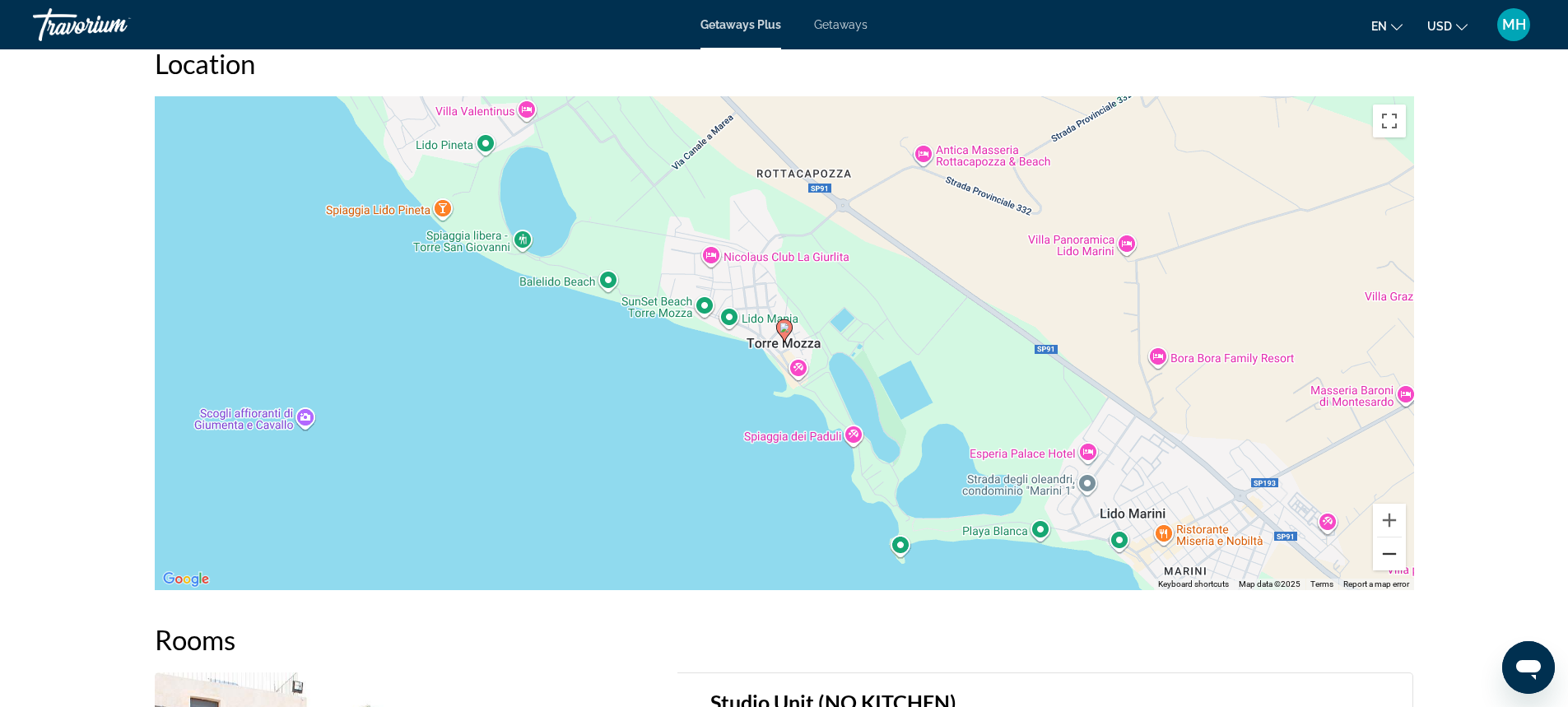
click at [1392, 552] on button "Zoom out" at bounding box center [1390, 554] width 33 height 33
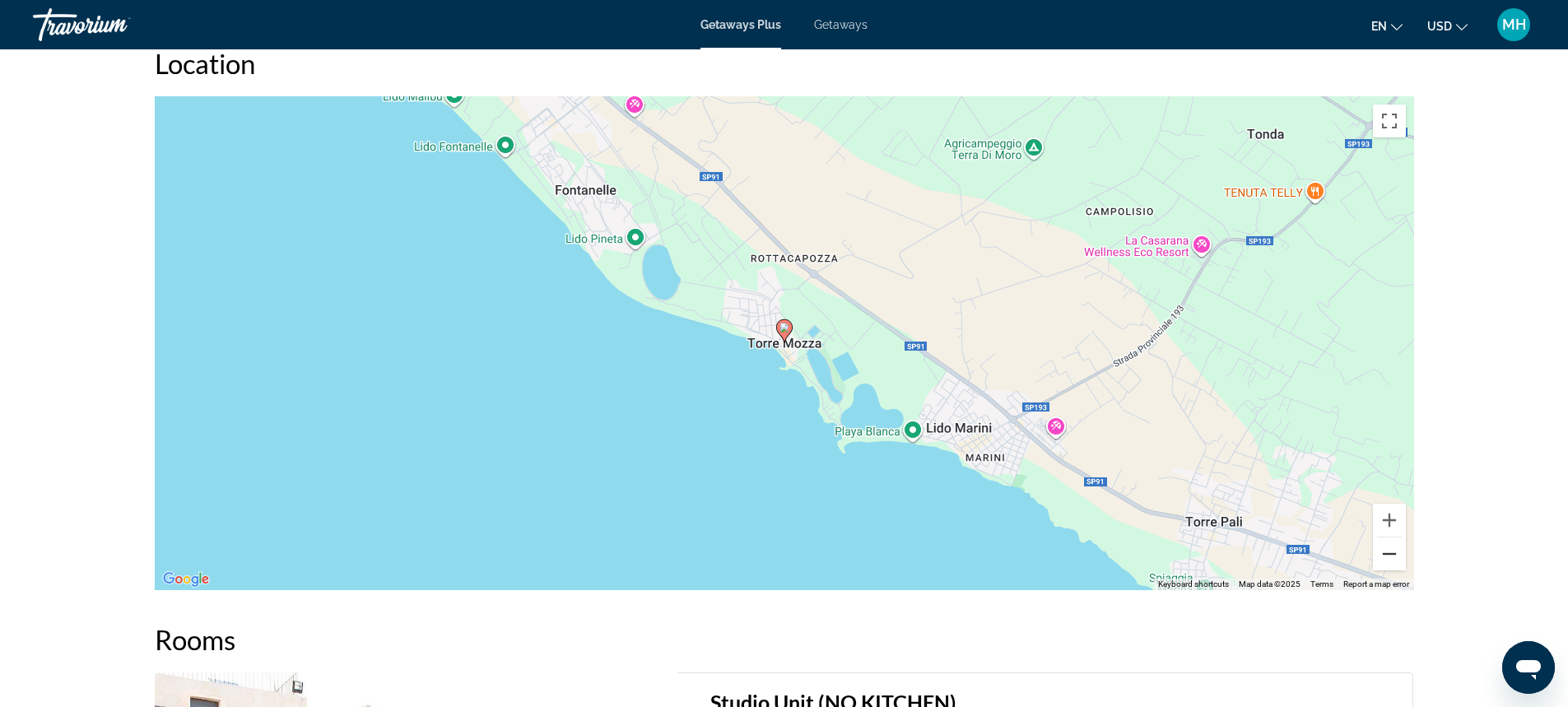
click at [1392, 552] on button "Zoom out" at bounding box center [1390, 554] width 33 height 33
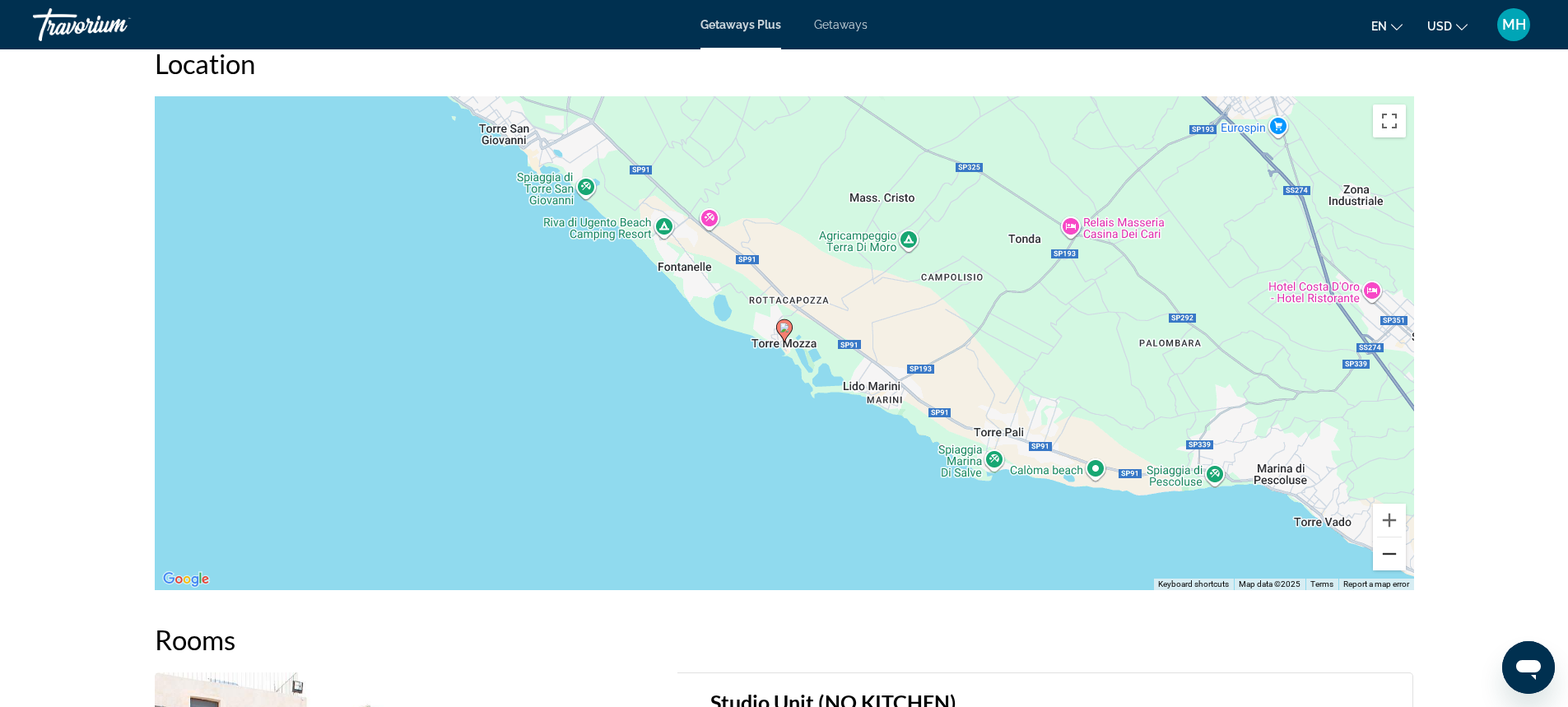
click at [1388, 552] on button "Zoom out" at bounding box center [1390, 554] width 33 height 33
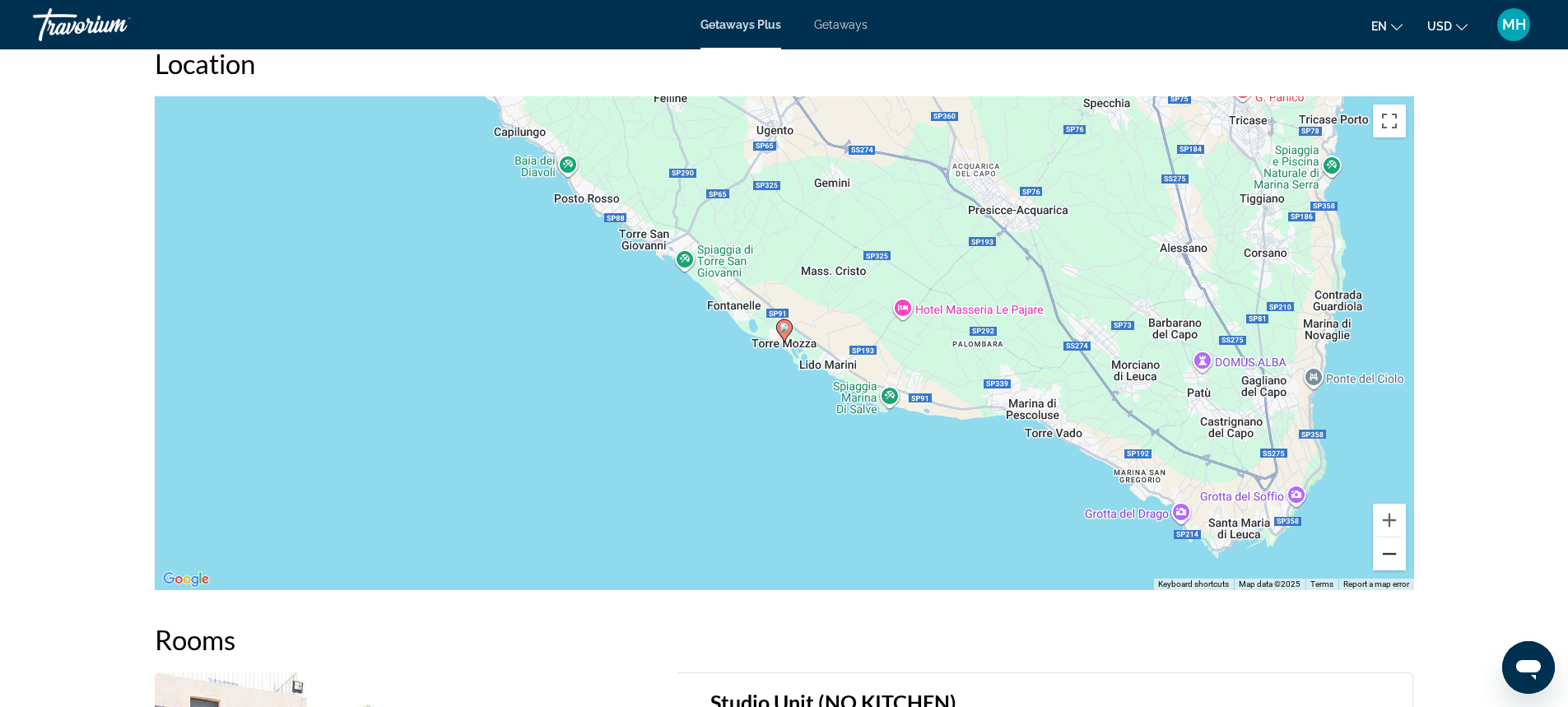
click at [1388, 552] on button "Zoom out" at bounding box center [1390, 554] width 33 height 33
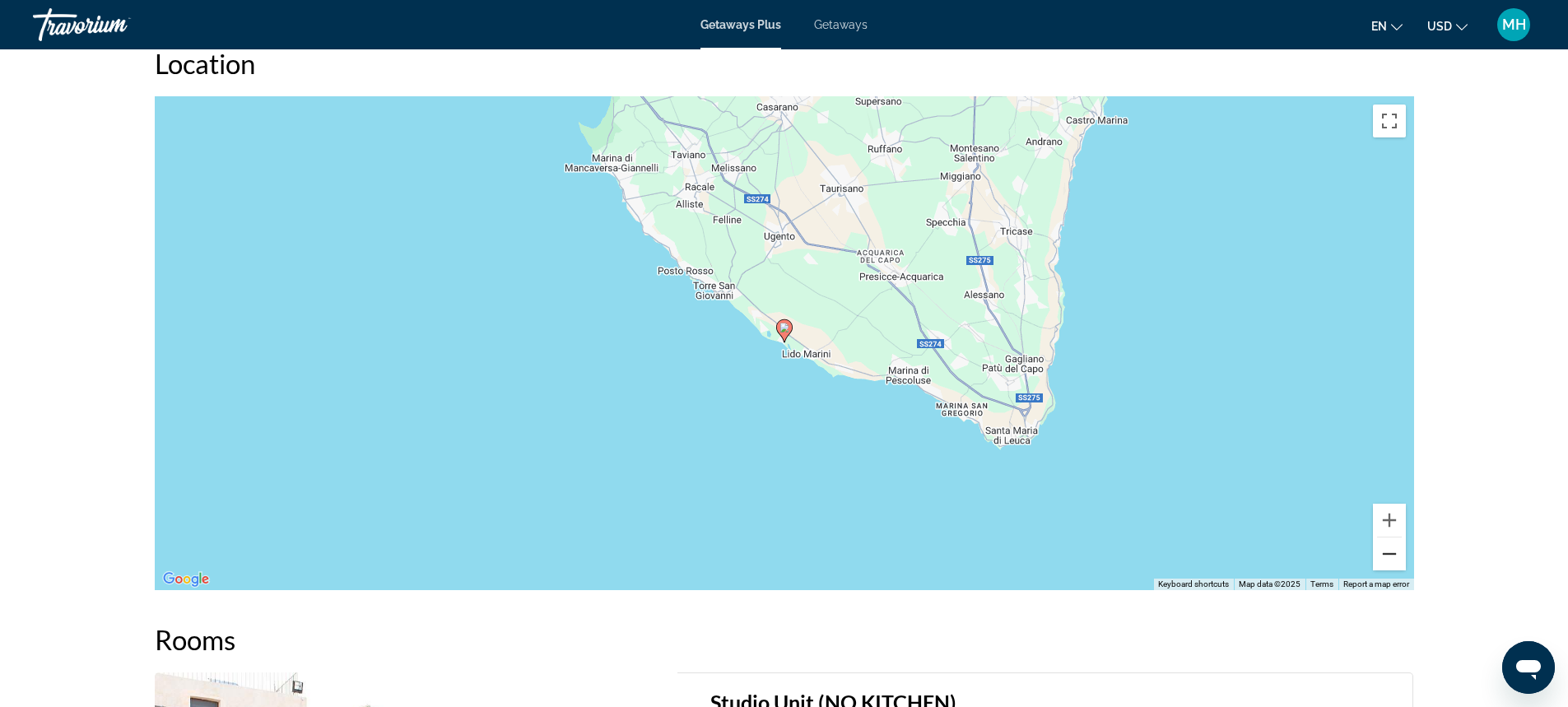
click at [1388, 552] on button "Zoom out" at bounding box center [1390, 554] width 33 height 33
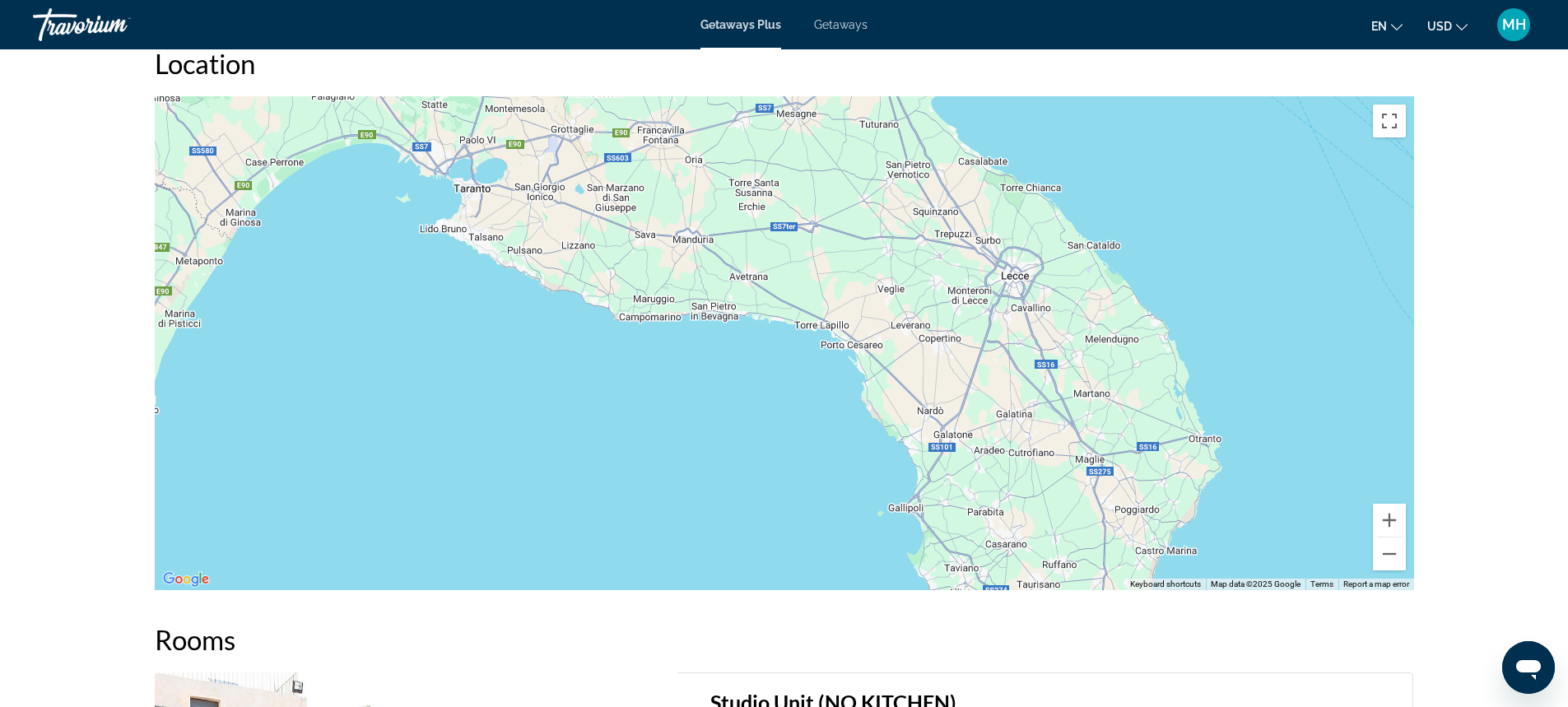
drag, startPoint x: 897, startPoint y: 170, endPoint x: 1125, endPoint y: 488, distance: 391.3
click at [1123, 490] on div "To activate drag with keyboard, press Alt + Enter. Once in keyboard drag state,…" at bounding box center [784, 342] width 1259 height 494
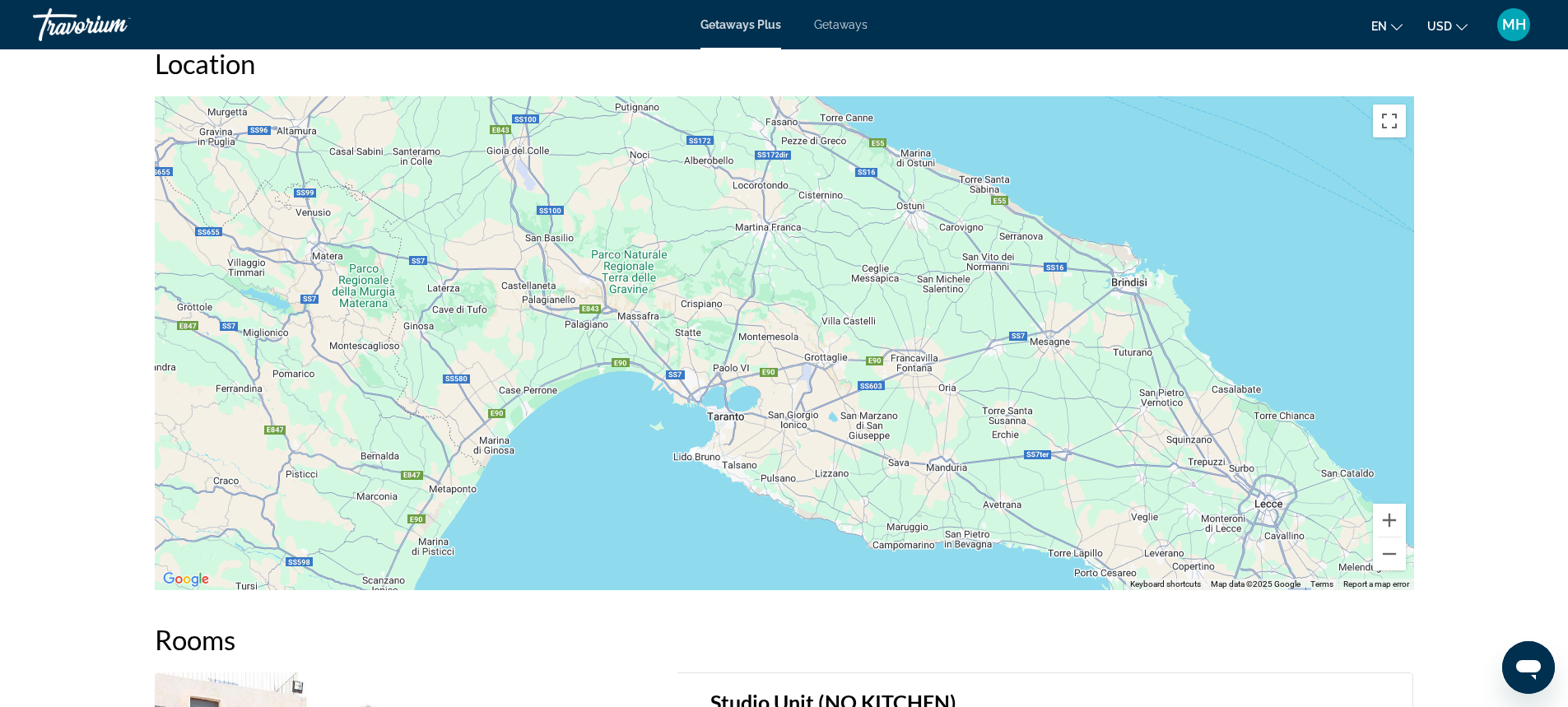
drag, startPoint x: 862, startPoint y: 194, endPoint x: 1103, endPoint y: 401, distance: 317.7
click at [1103, 401] on div "To activate drag with keyboard, press Alt + Enter. Once in keyboard drag state,…" at bounding box center [784, 342] width 1259 height 494
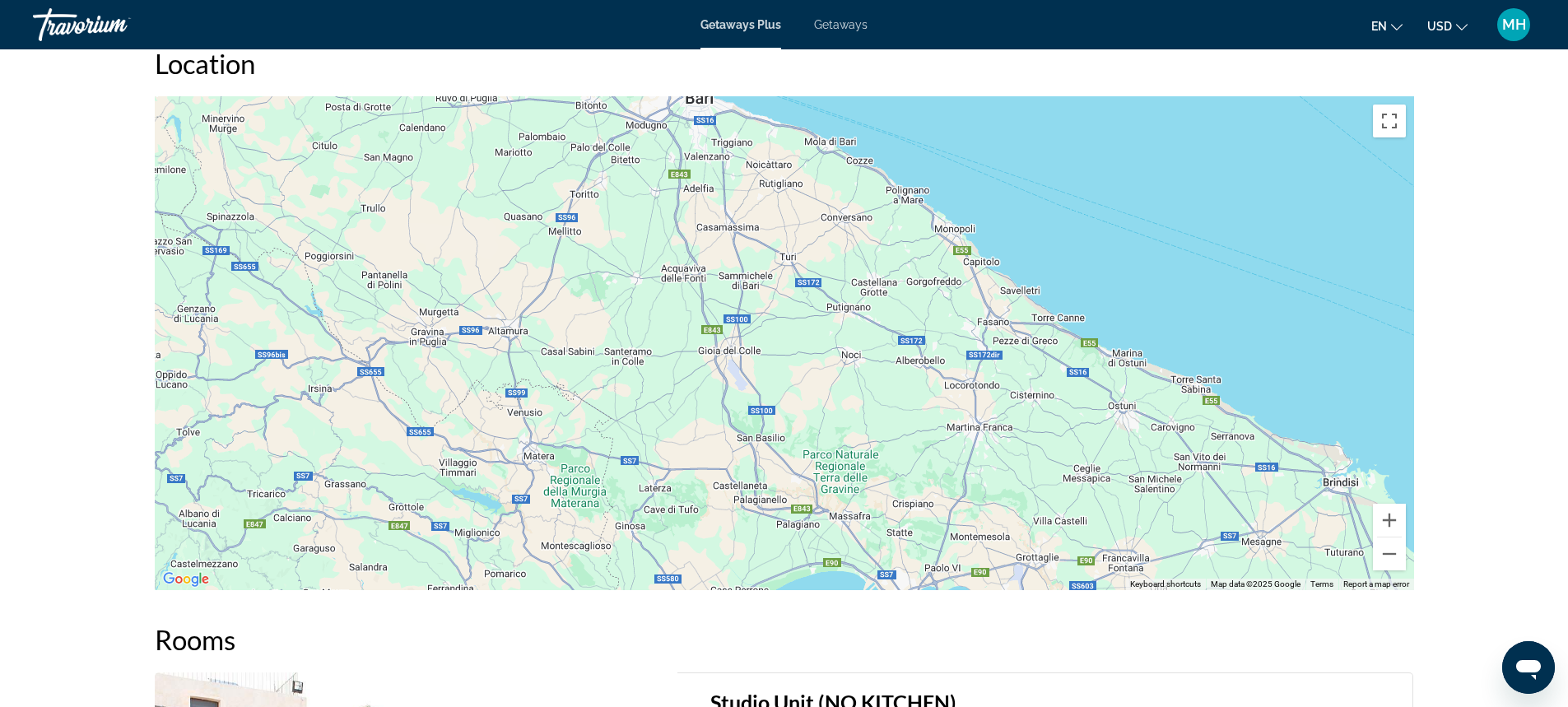
drag, startPoint x: 676, startPoint y: 190, endPoint x: 364, endPoint y: 256, distance: 318.9
click at [468, 366] on div "Main content" at bounding box center [784, 342] width 1259 height 494
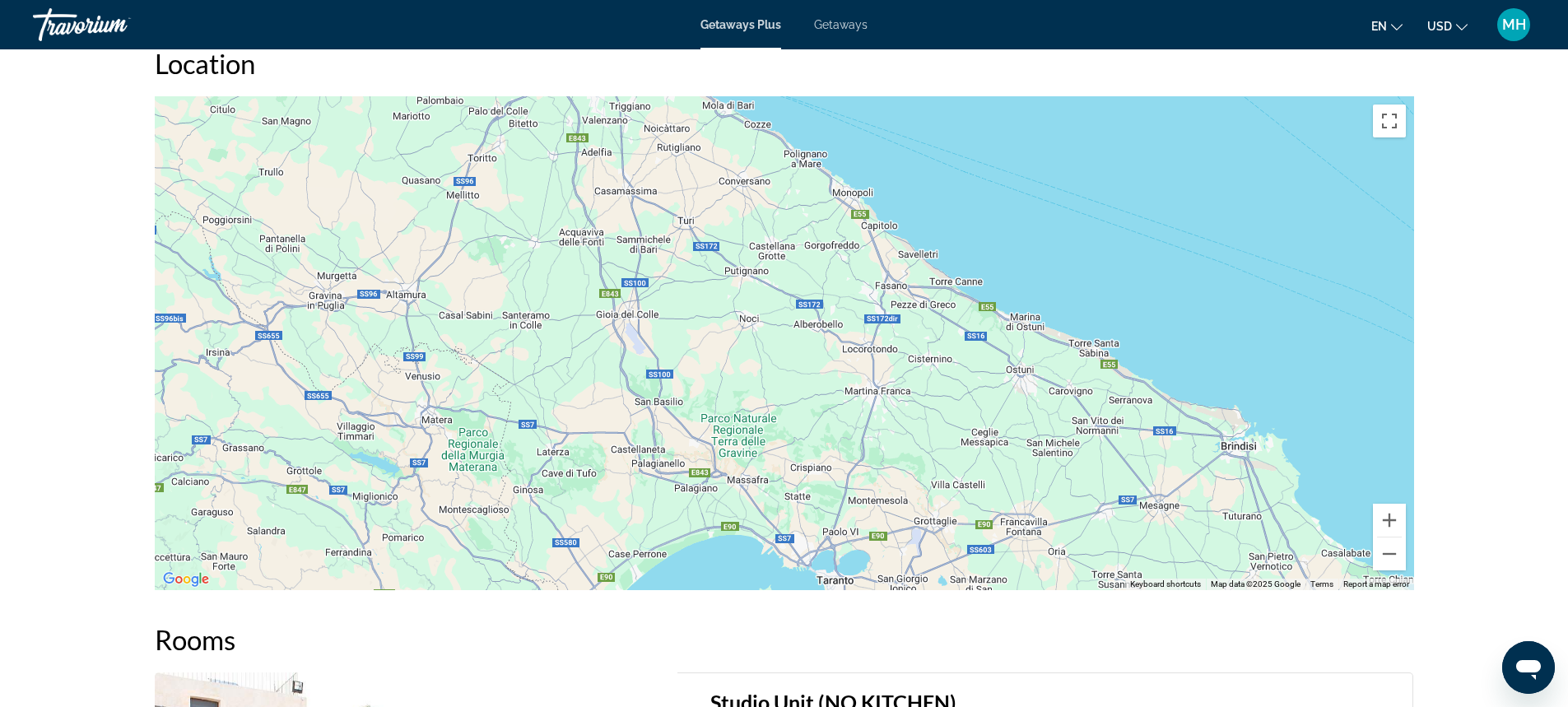
drag, startPoint x: 296, startPoint y: 215, endPoint x: 591, endPoint y: 163, distance: 299.5
click at [591, 163] on div "Main content" at bounding box center [784, 342] width 1259 height 494
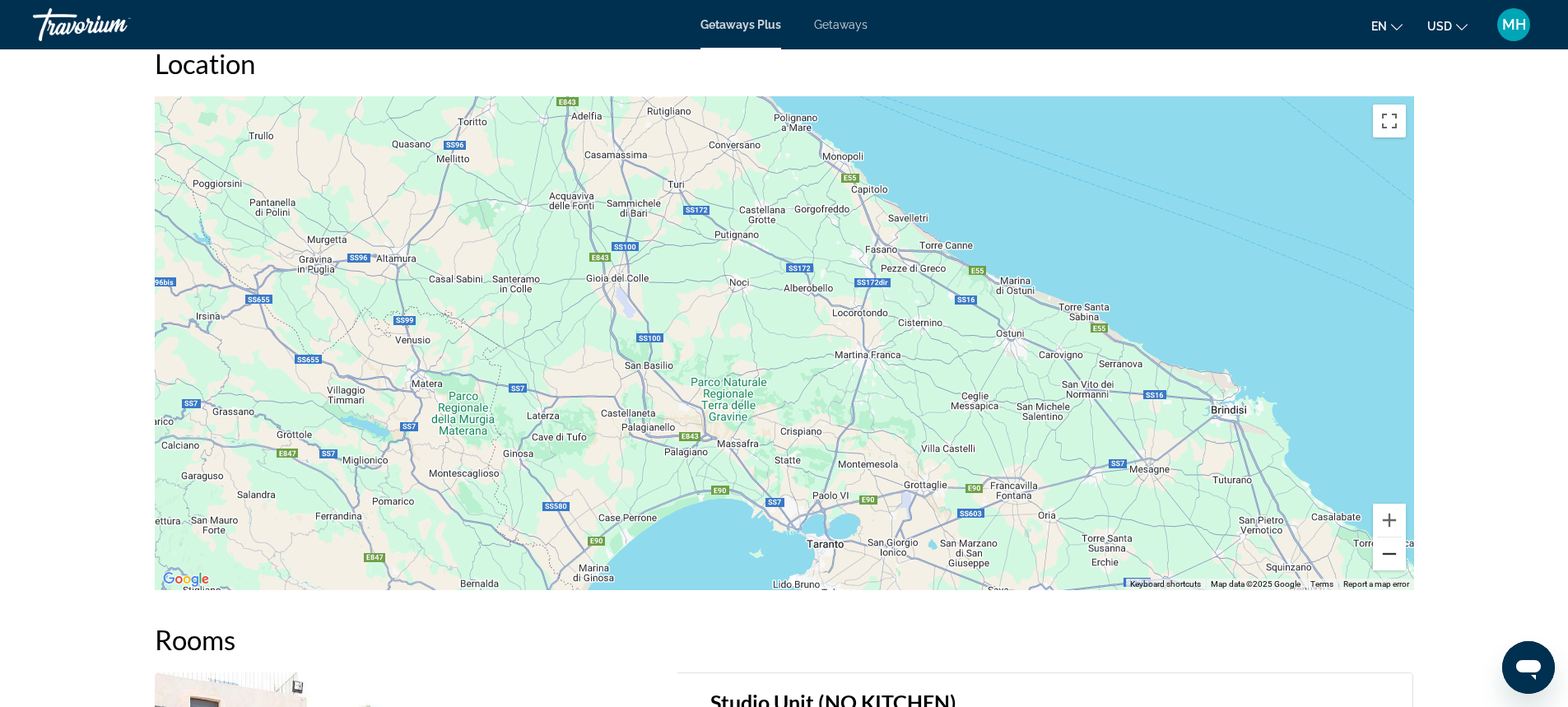
click at [1386, 551] on button "Zoom out" at bounding box center [1390, 554] width 33 height 33
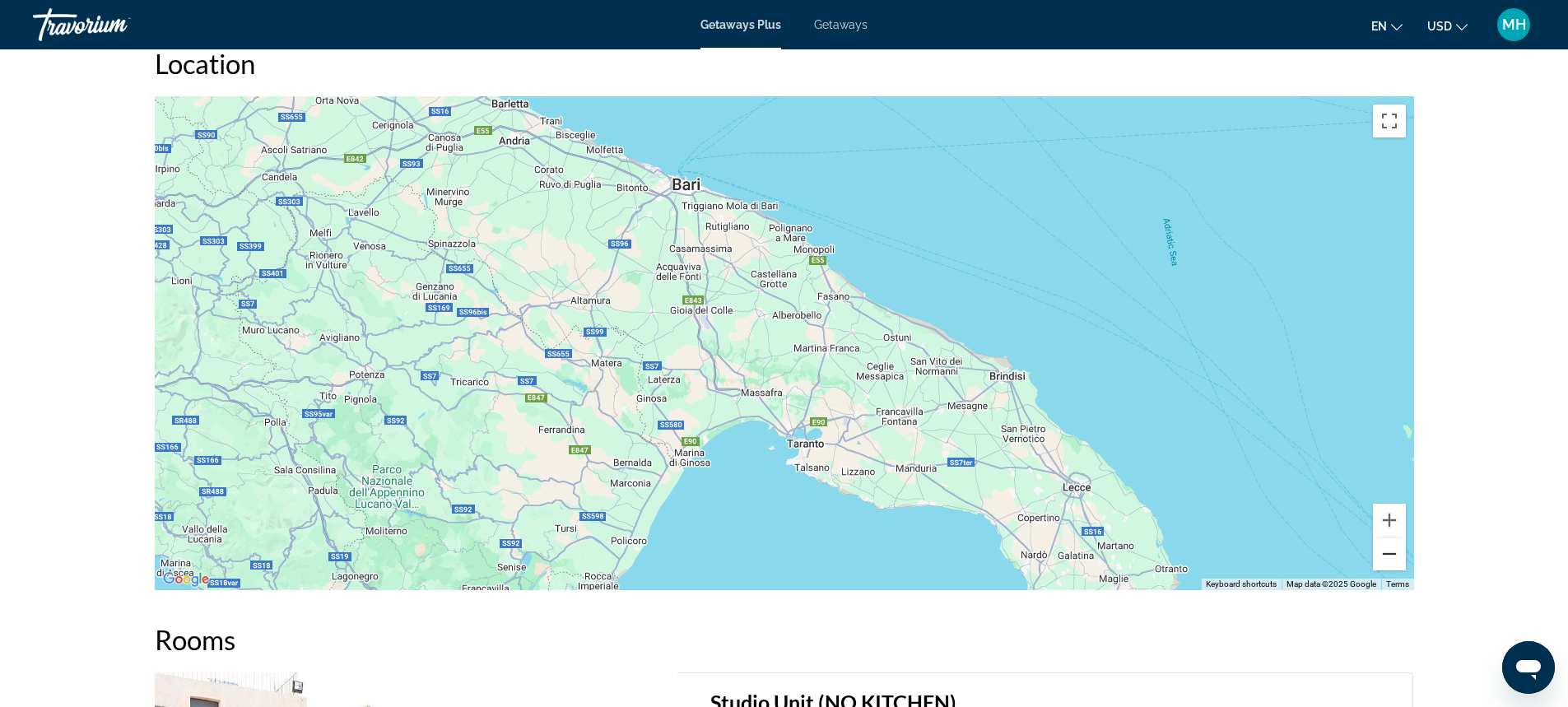
click at [1387, 553] on button "Zoom out" at bounding box center [1390, 554] width 33 height 33
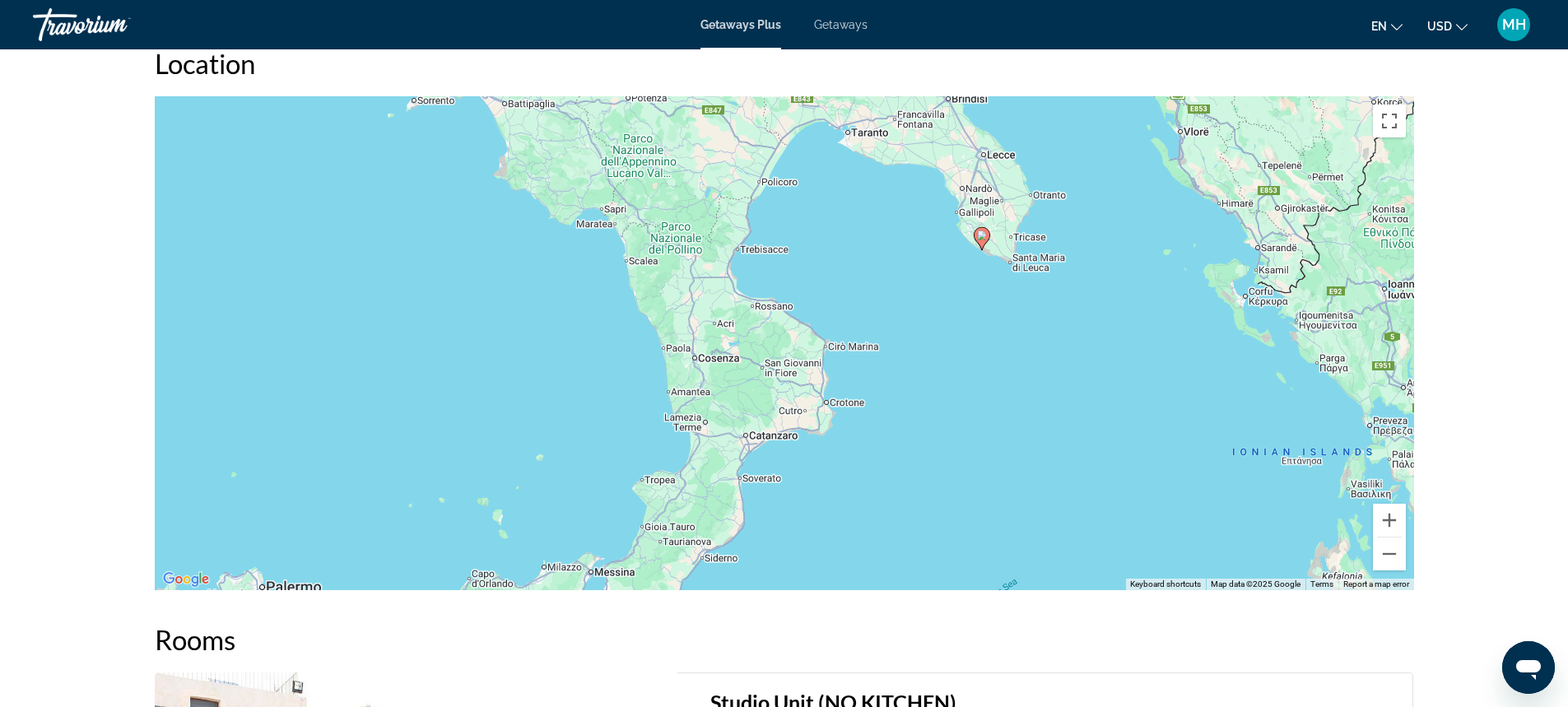
drag, startPoint x: 950, startPoint y: 352, endPoint x: 1005, endPoint y: 91, distance: 266.7
click at [1005, 91] on div "Location ← Move left → Move right ↑ Move up ↓ Move down + Zoom in - Zoom out Ho…" at bounding box center [784, 318] width 1259 height 543
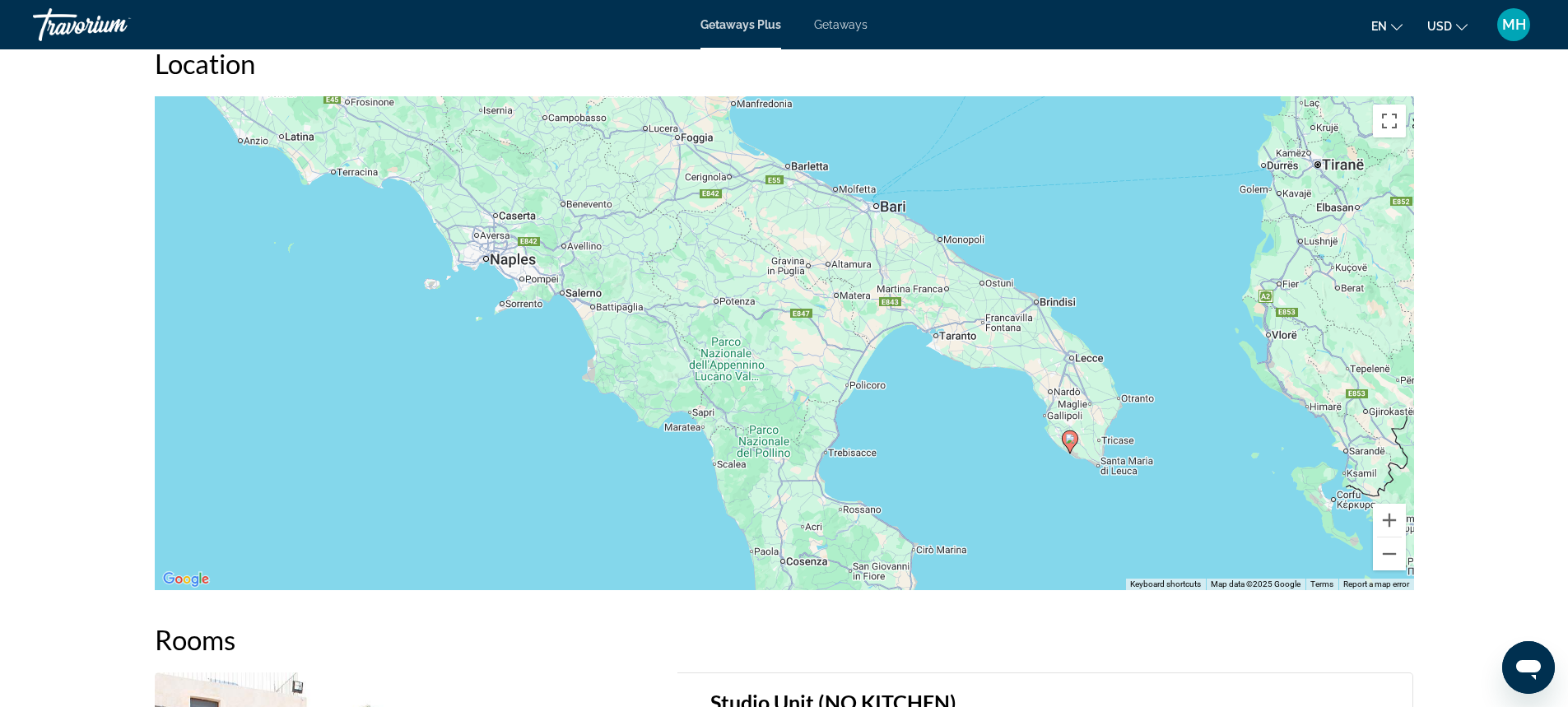
drag, startPoint x: 930, startPoint y: 402, endPoint x: 1010, endPoint y: 583, distance: 197.9
click at [1019, 605] on div "Overview Type Resort All-Inclusive No All-Inclusive Address [GEOGRAPHIC_DATA] L…" at bounding box center [784, 7] width 1276 height 2557
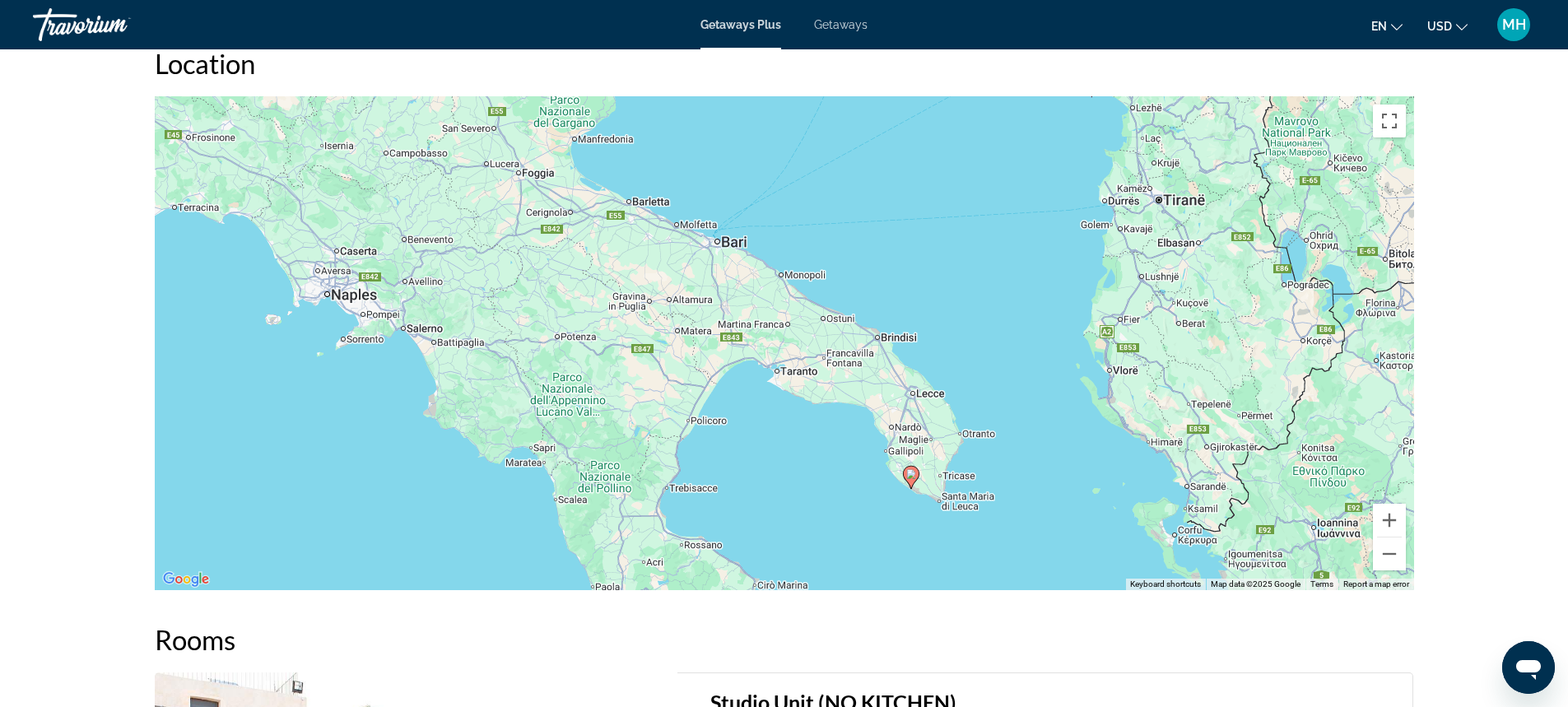
drag, startPoint x: 1181, startPoint y: 264, endPoint x: 1023, endPoint y: 312, distance: 165.1
click at [1020, 303] on div "To activate drag with keyboard, press Alt + Enter. Once in keyboard drag state,…" at bounding box center [784, 342] width 1259 height 494
click at [1386, 552] on button "Zoom out" at bounding box center [1390, 554] width 33 height 33
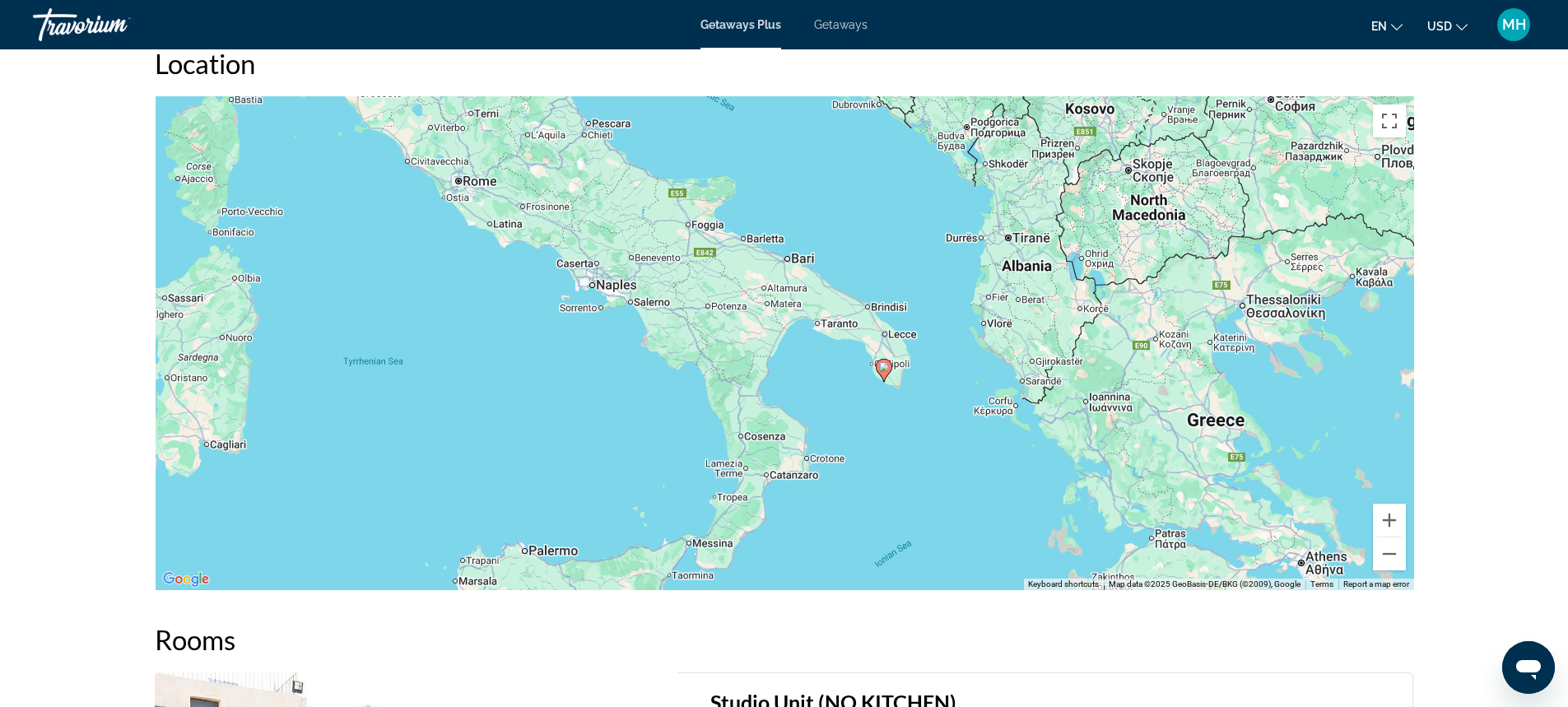
drag, startPoint x: 929, startPoint y: 495, endPoint x: 965, endPoint y: 460, distance: 50.2
click at [965, 460] on div "To activate drag with keyboard, press Alt + Enter. Once in keyboard drag state,…" at bounding box center [784, 342] width 1259 height 494
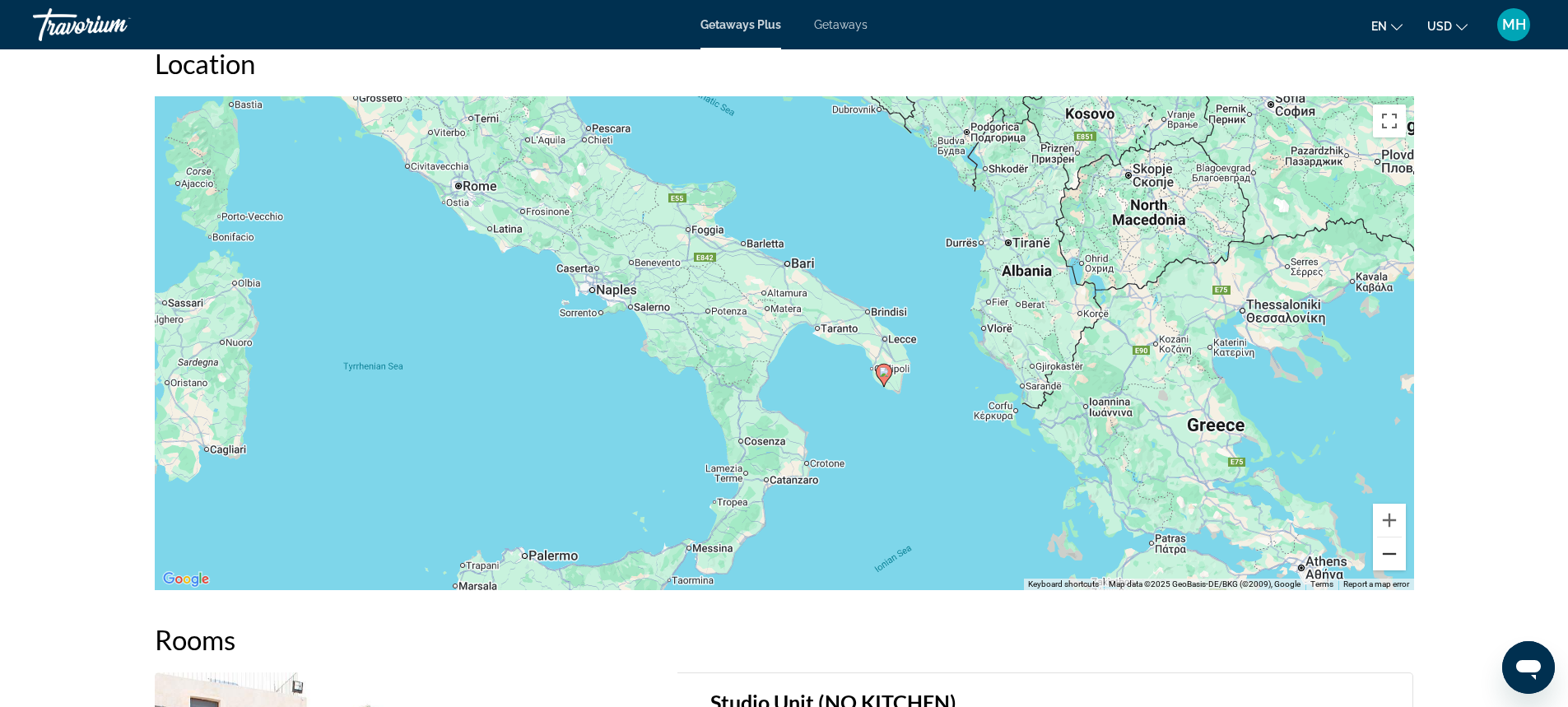
click at [1389, 552] on button "Zoom out" at bounding box center [1390, 554] width 33 height 33
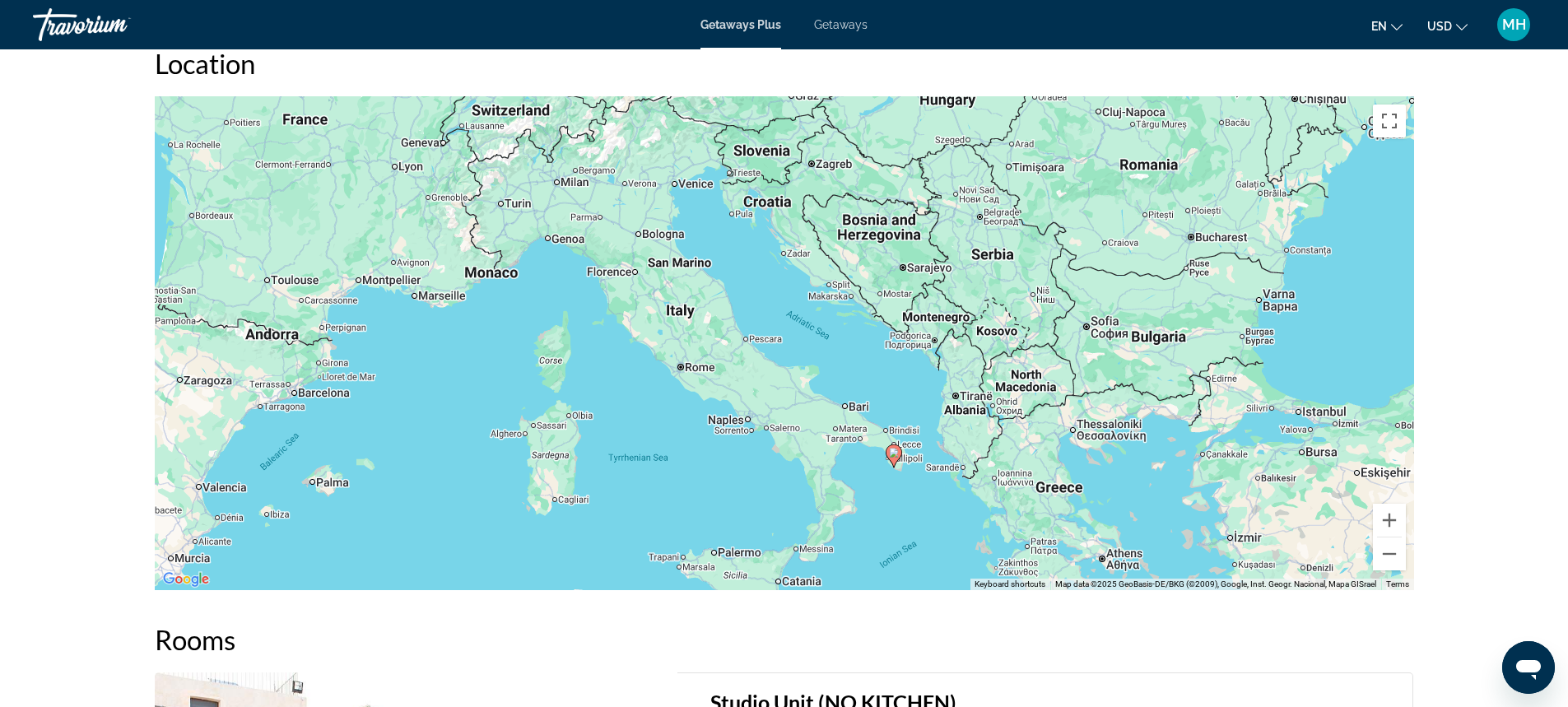
drag, startPoint x: 687, startPoint y: 195, endPoint x: 746, endPoint y: 299, distance: 119.6
click at [746, 299] on div "To activate drag with keyboard, press Alt + Enter. Once in keyboard drag state,…" at bounding box center [784, 342] width 1259 height 494
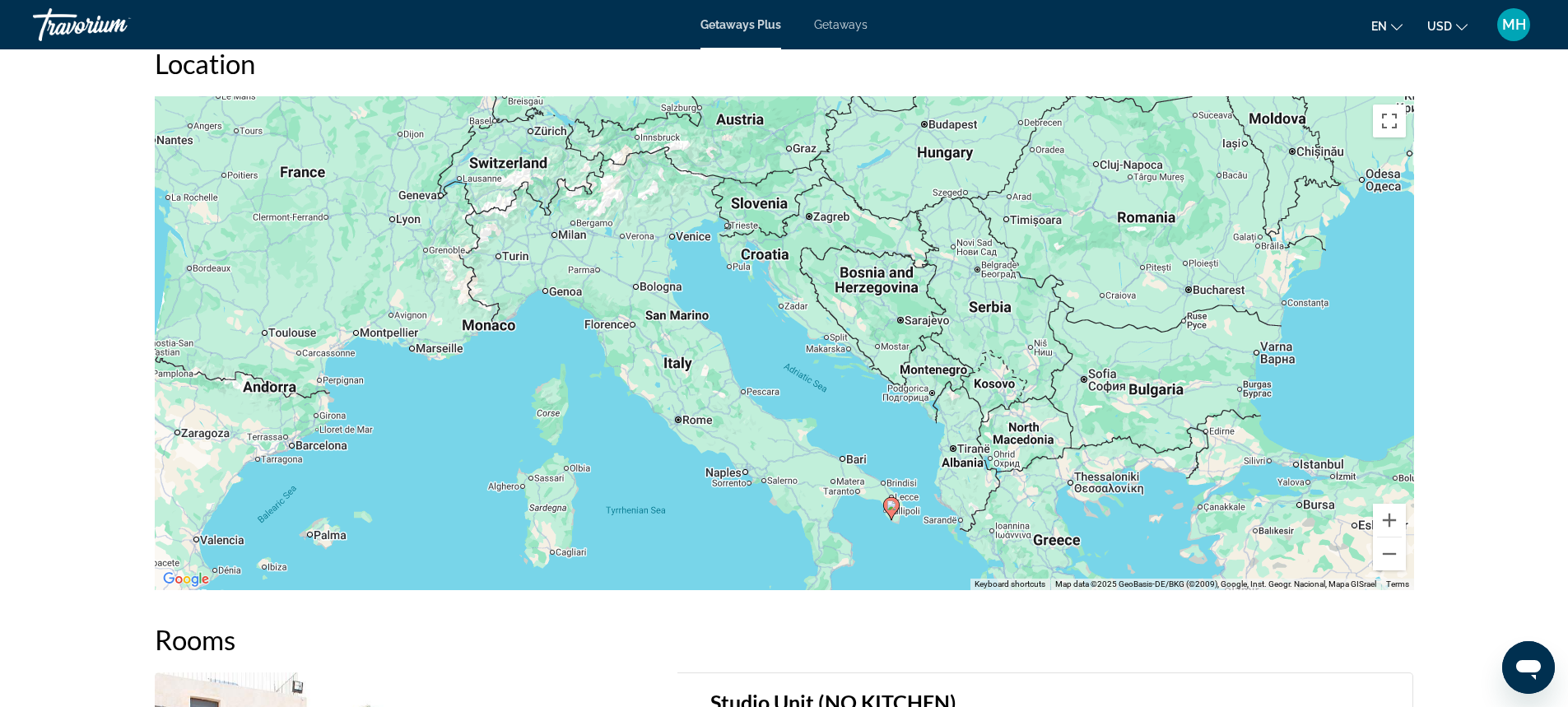
drag, startPoint x: 763, startPoint y: 264, endPoint x: 779, endPoint y: 262, distance: 16.1
click at [760, 318] on div "To activate drag with keyboard, press Alt + Enter. Once in keyboard drag state,…" at bounding box center [784, 342] width 1259 height 494
